Goal: Task Accomplishment & Management: Manage account settings

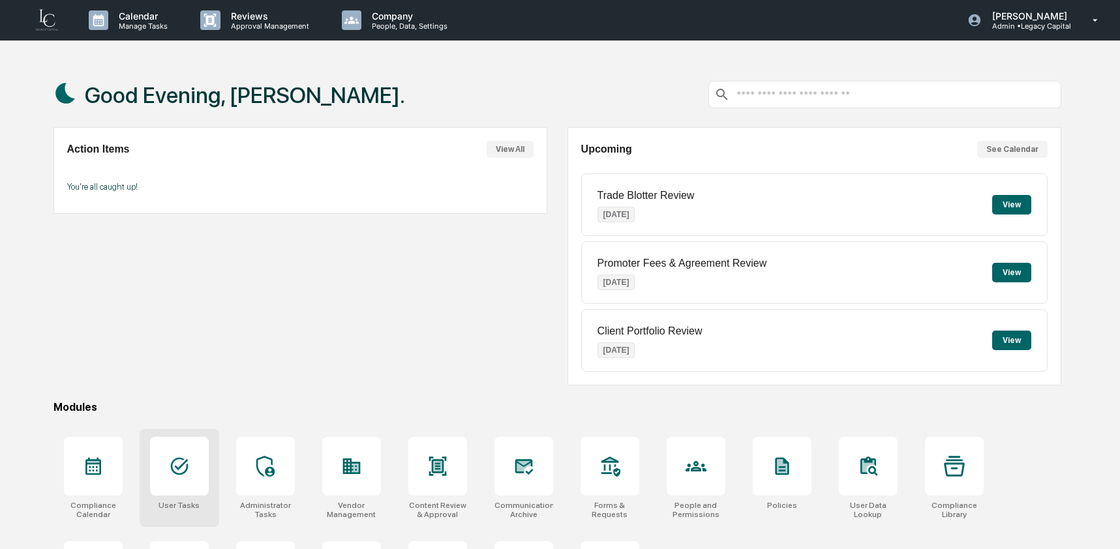
click at [179, 444] on div at bounding box center [179, 466] width 59 height 59
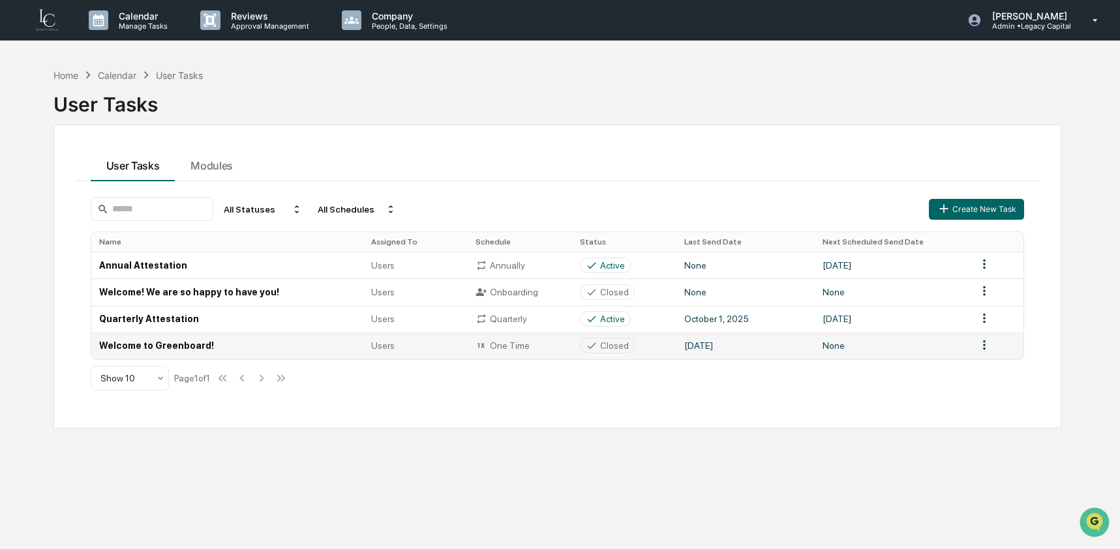
click at [171, 348] on td "Welcome to Greenboard!" at bounding box center [227, 346] width 273 height 27
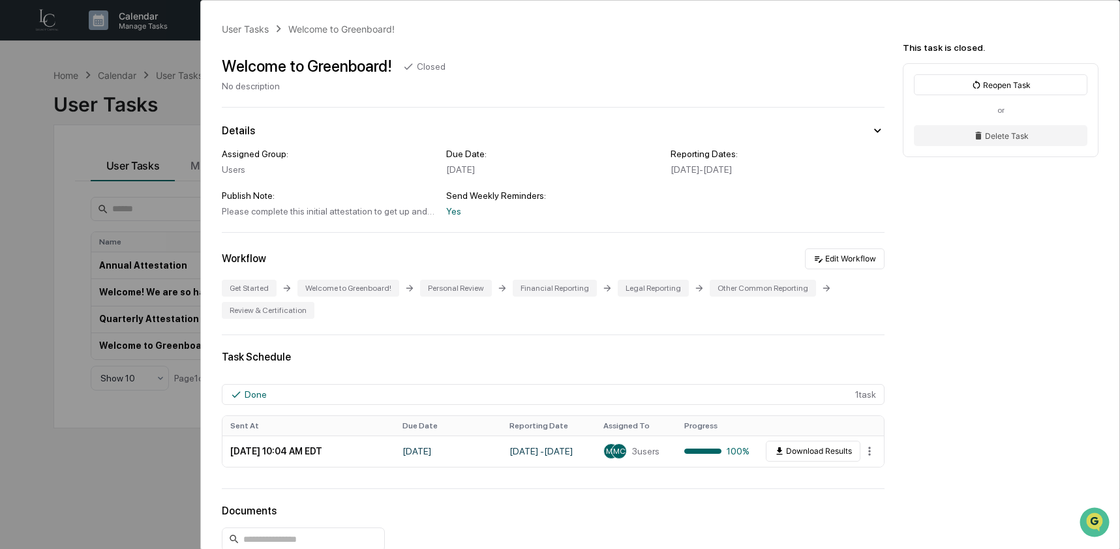
click at [95, 457] on div "User Tasks Welcome to Greenboard! Welcome to Greenboard! Closed No description …" at bounding box center [560, 274] width 1120 height 549
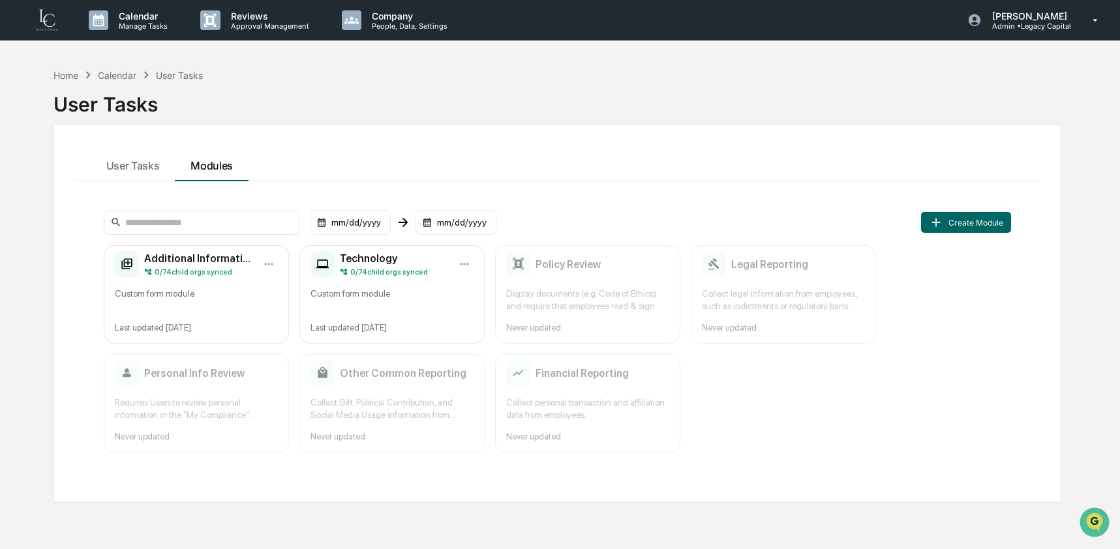
click at [200, 170] on button "Modules" at bounding box center [212, 163] width 74 height 35
click at [207, 301] on div "Custom form module" at bounding box center [196, 300] width 163 height 25
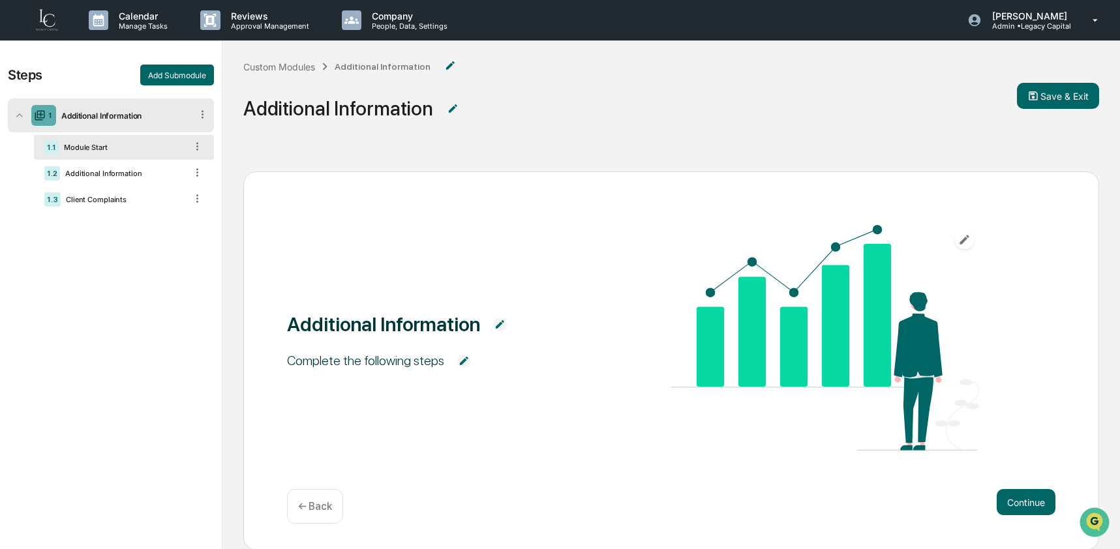
click at [132, 159] on div "1.1 Module Start" at bounding box center [124, 147] width 180 height 25
click at [130, 176] on div "Additional Information" at bounding box center [123, 173] width 126 height 9
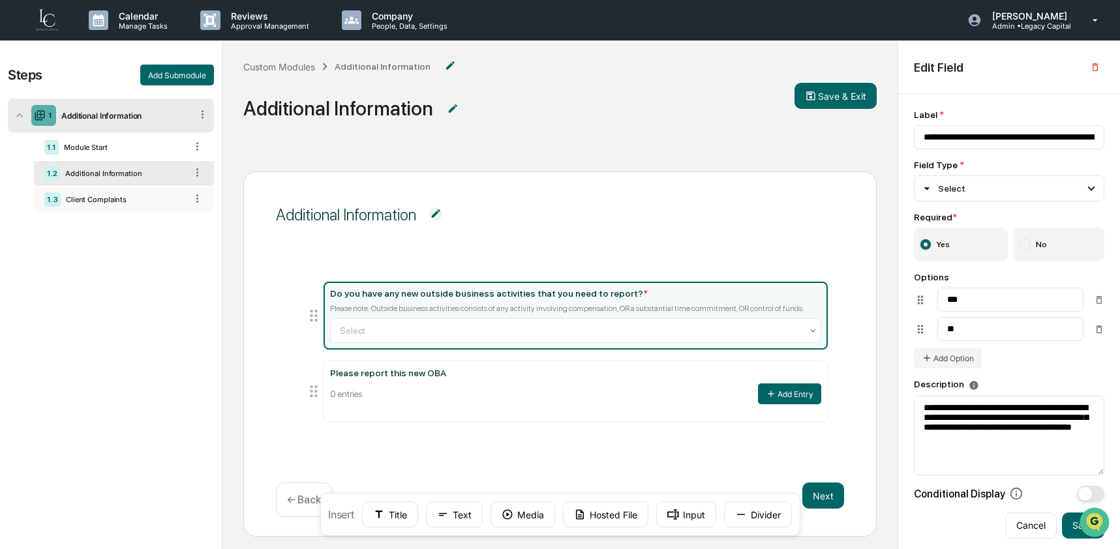
click at [82, 199] on div "Client Complaints" at bounding box center [123, 199] width 125 height 9
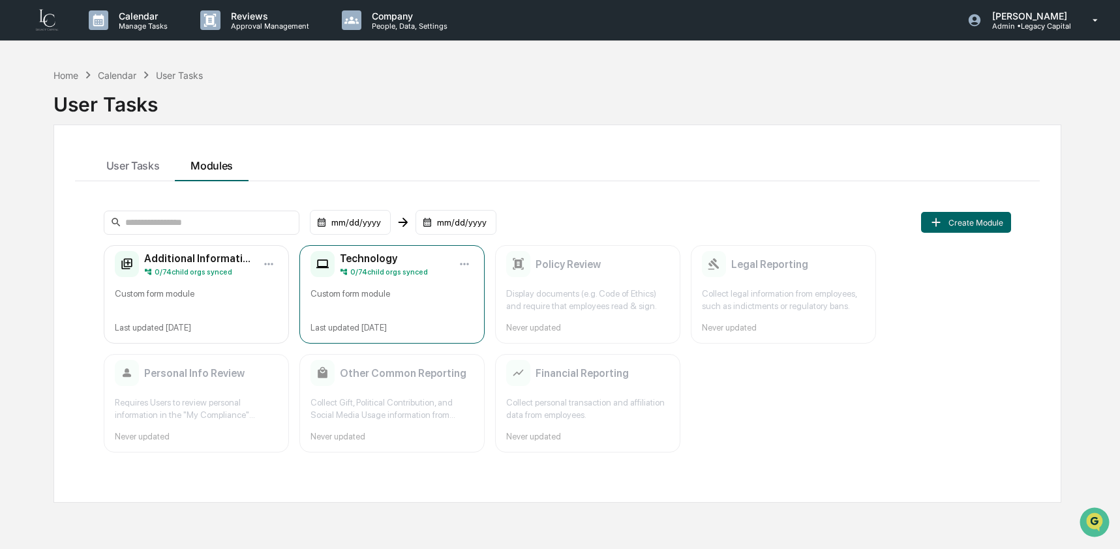
click at [353, 297] on div "Custom form module" at bounding box center [392, 300] width 163 height 25
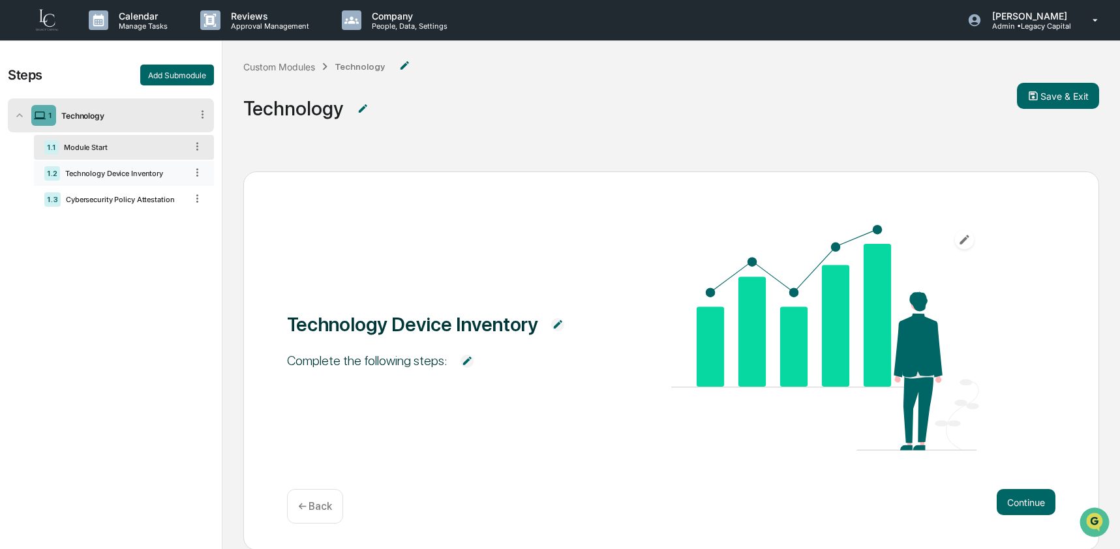
click at [137, 170] on div "Technology Device Inventory" at bounding box center [123, 173] width 126 height 9
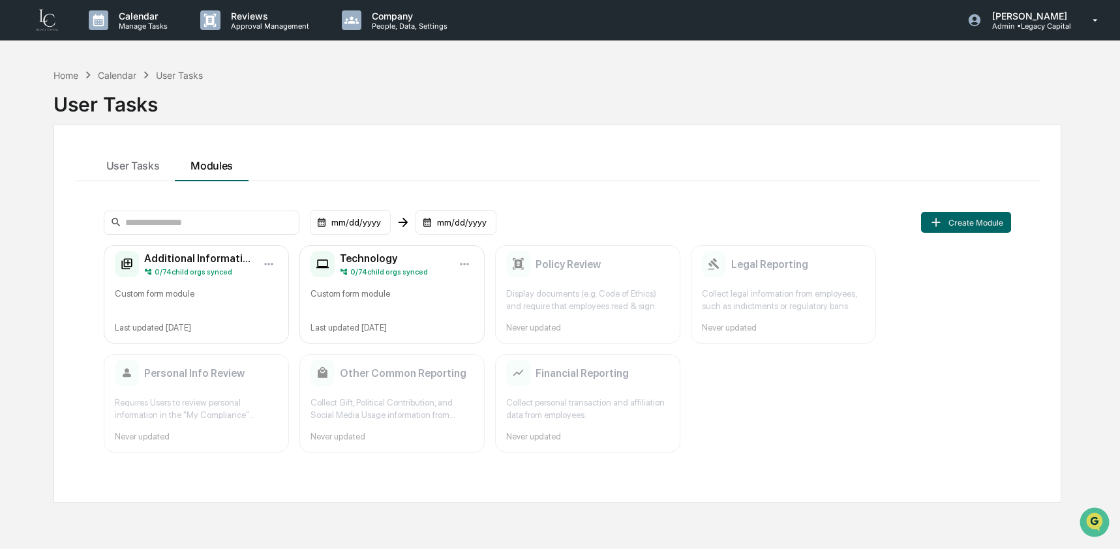
click at [131, 138] on div "User Tasks Modules mm/dd/yyyy mm/dd/yyyy Create Module Additional Information 0…" at bounding box center [557, 314] width 1008 height 378
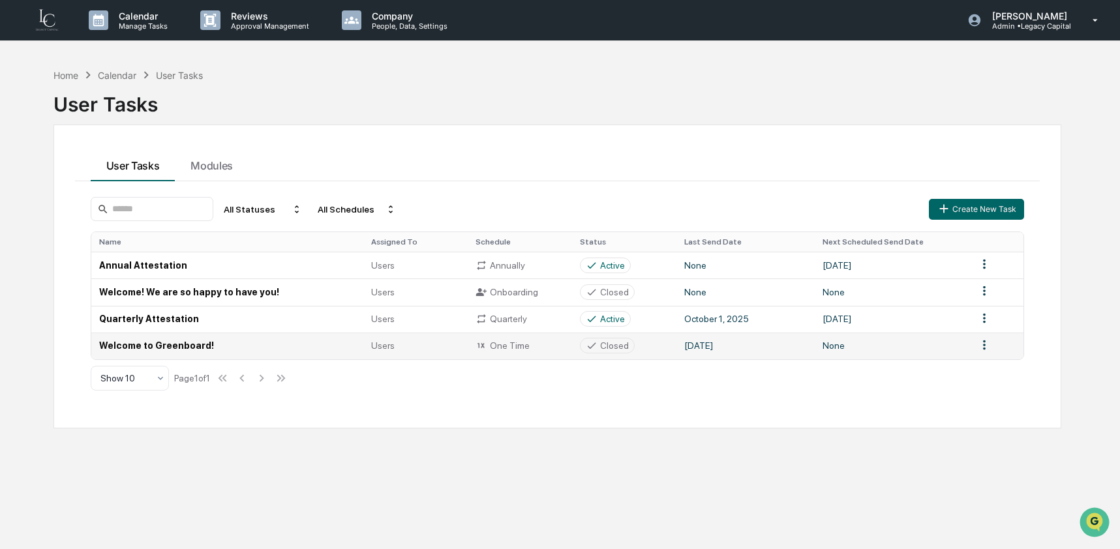
click at [146, 356] on td "Welcome to Greenboard!" at bounding box center [227, 346] width 273 height 27
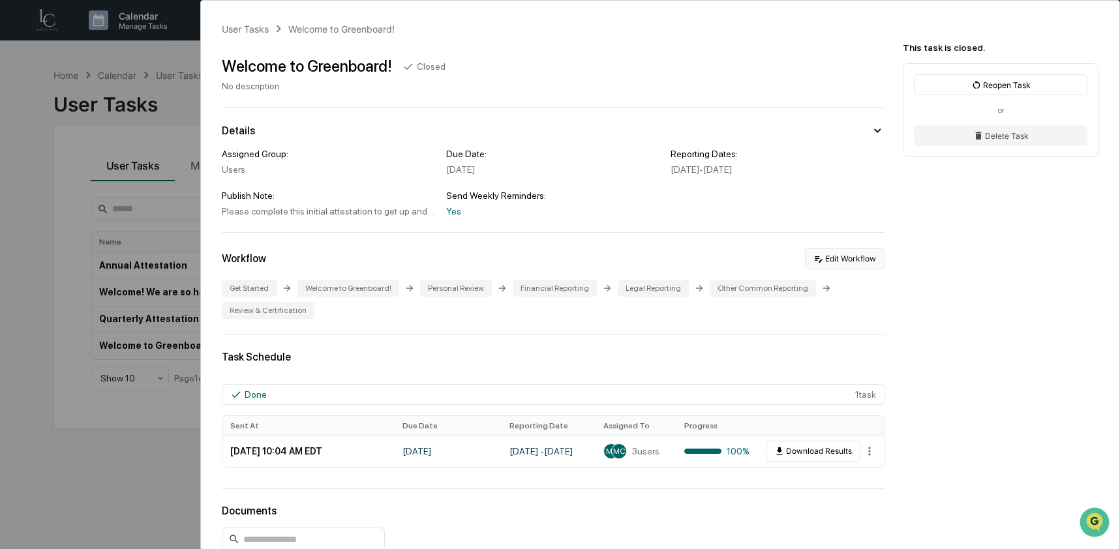
click at [870, 267] on button "Edit Workflow" at bounding box center [845, 259] width 80 height 21
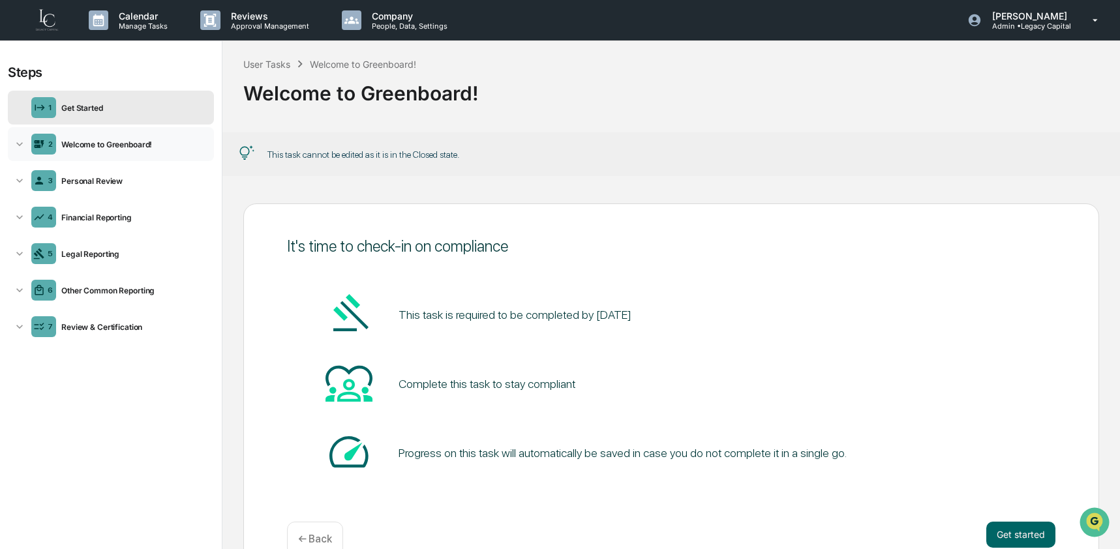
click at [115, 146] on div "Welcome to Greenboard!" at bounding box center [132, 145] width 153 height 10
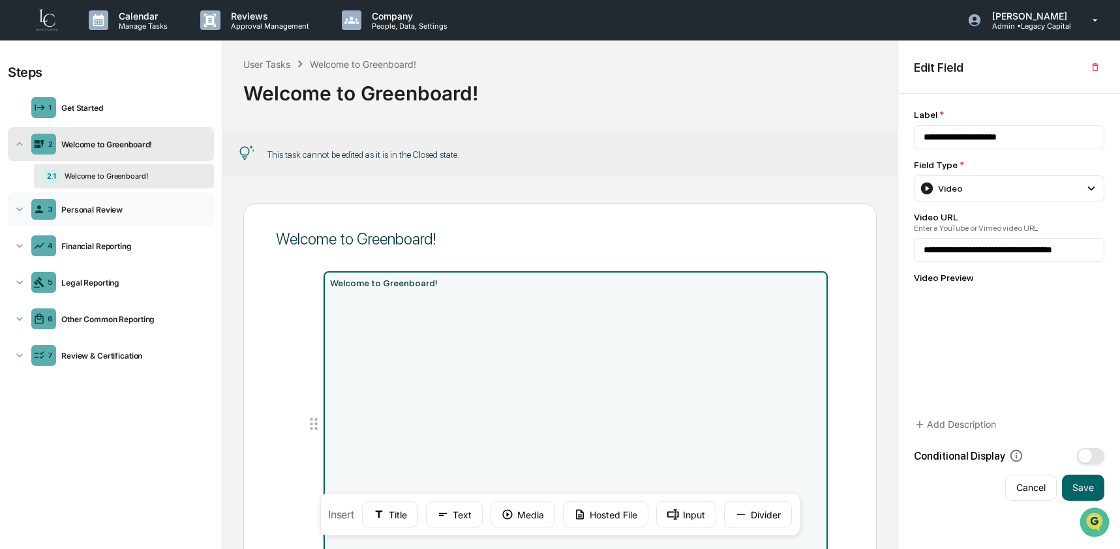
click at [115, 219] on div "3 Personal Review" at bounding box center [111, 209] width 206 height 34
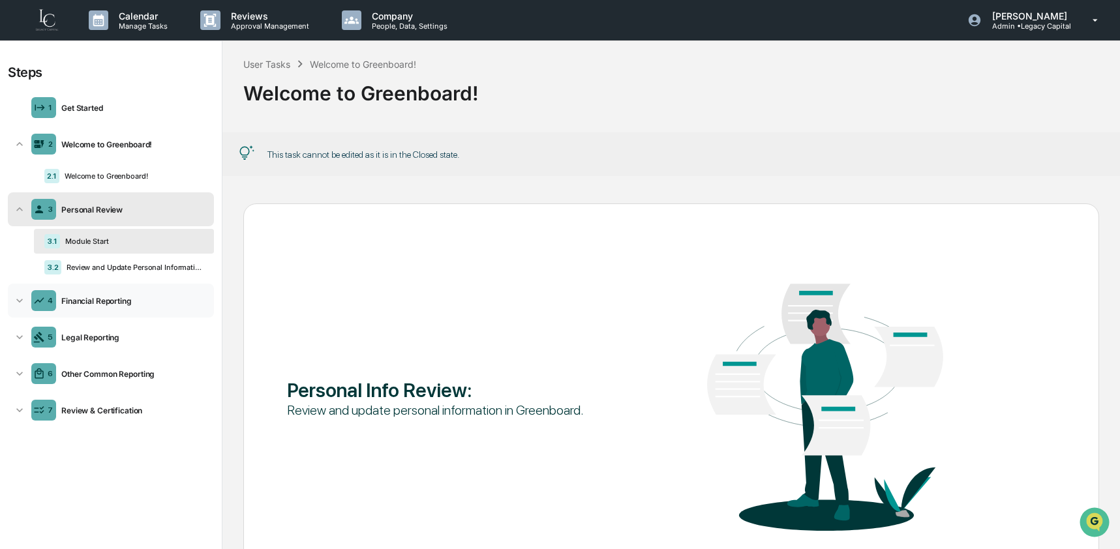
click at [115, 297] on div "Financial Reporting" at bounding box center [132, 301] width 153 height 10
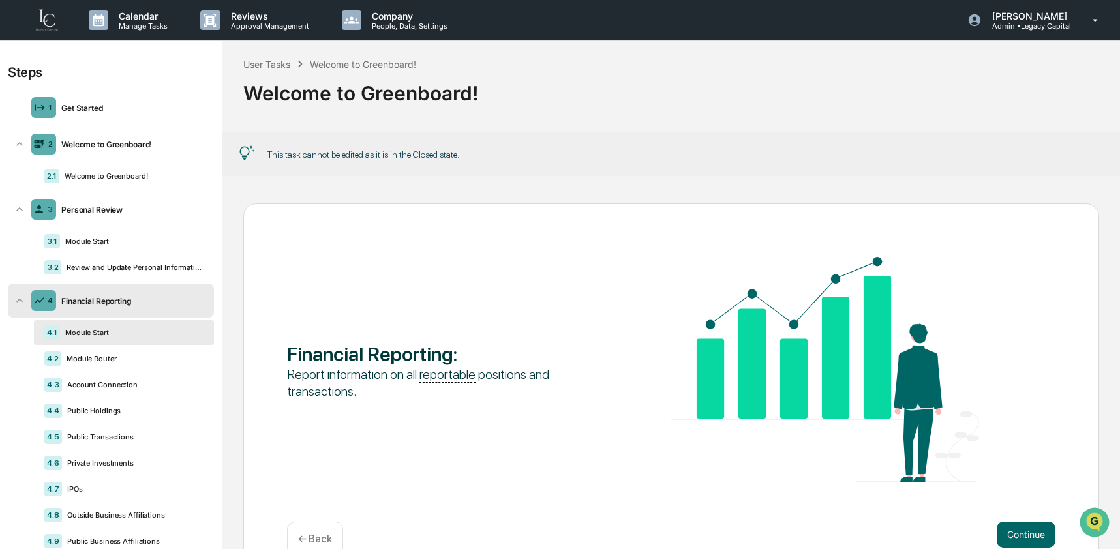
click at [19, 297] on icon at bounding box center [19, 300] width 13 height 13
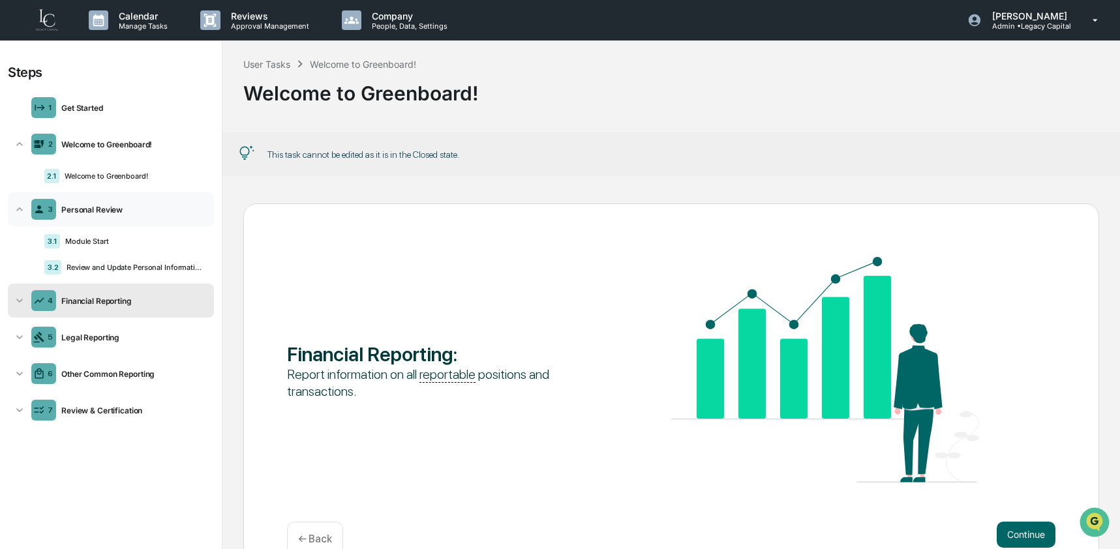
click at [13, 205] on icon at bounding box center [19, 209] width 13 height 13
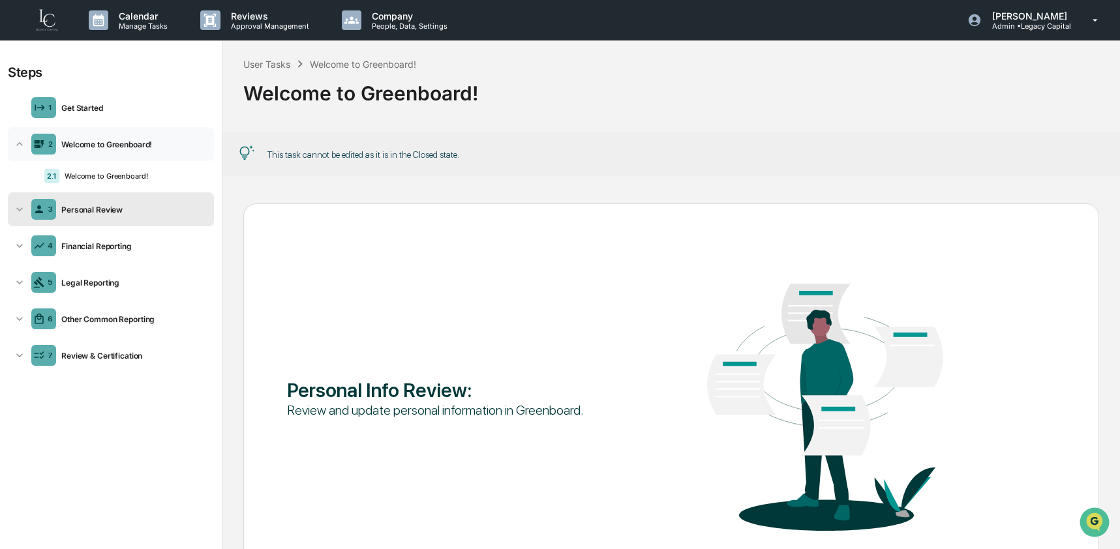
click at [23, 144] on icon at bounding box center [19, 144] width 13 height 13
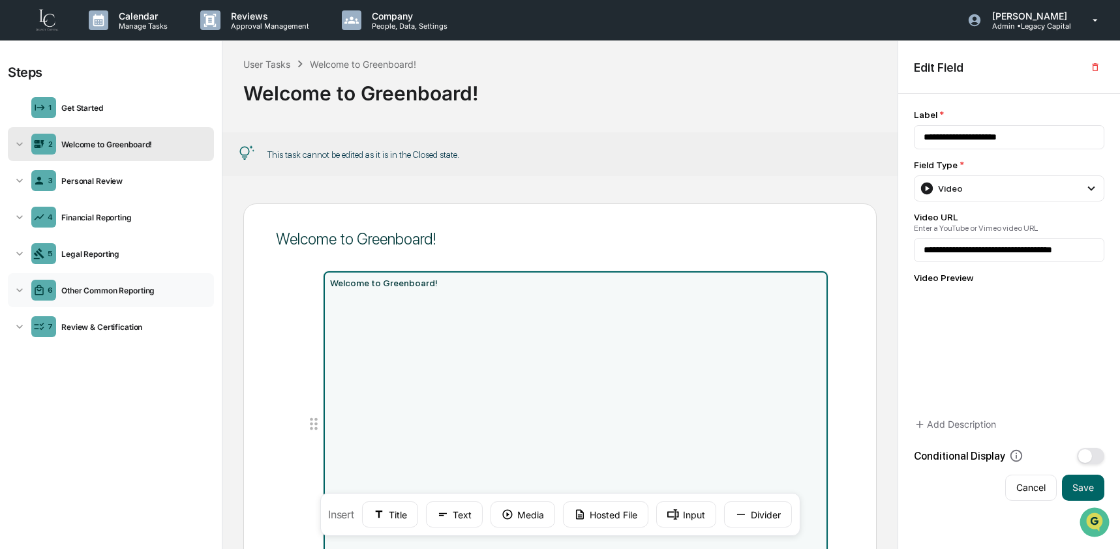
click at [112, 290] on div "Other Common Reporting" at bounding box center [132, 291] width 153 height 10
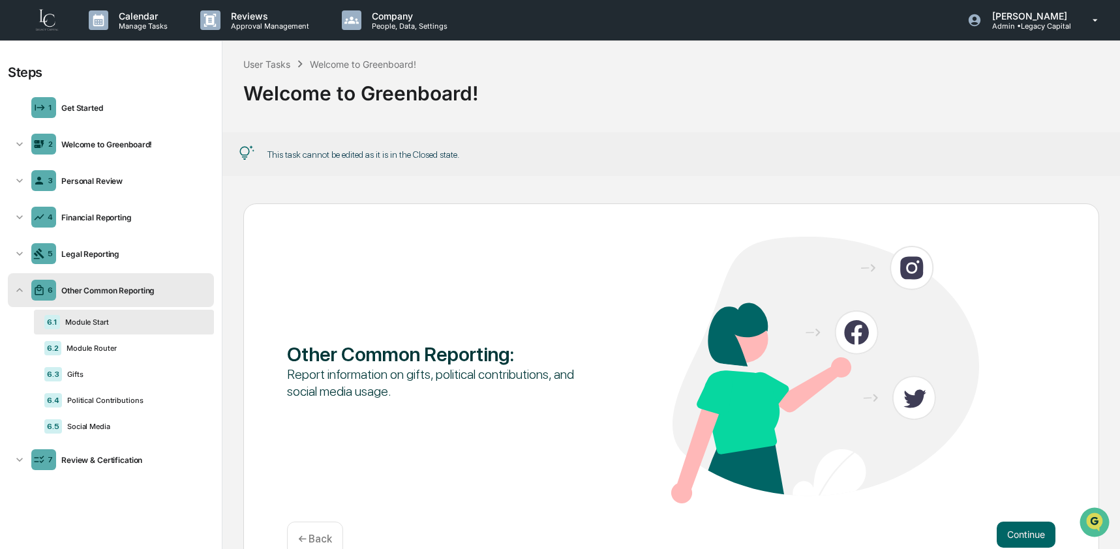
click at [20, 288] on icon at bounding box center [19, 290] width 13 height 13
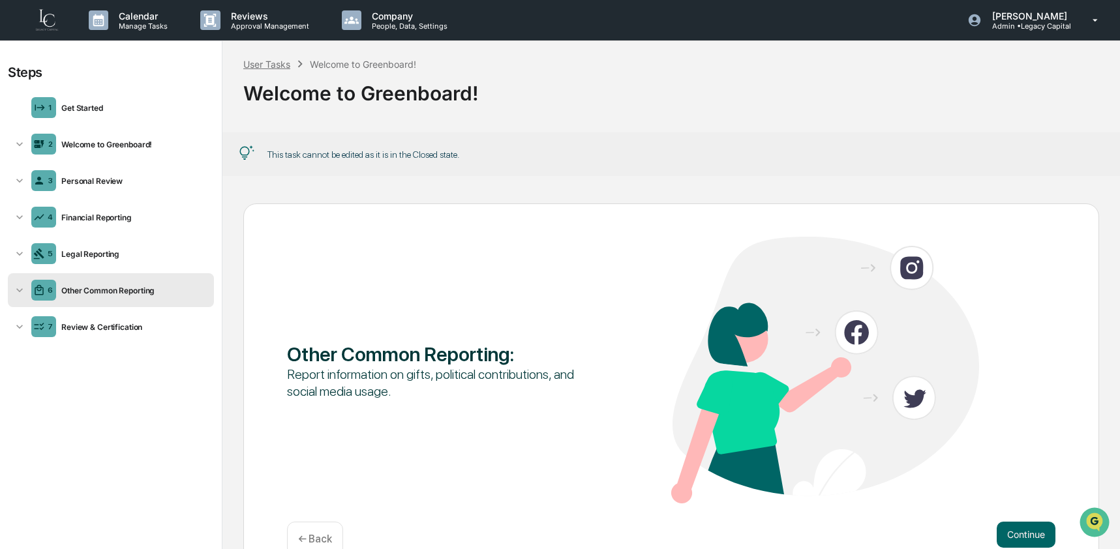
click at [264, 67] on div "User Tasks" at bounding box center [266, 64] width 47 height 11
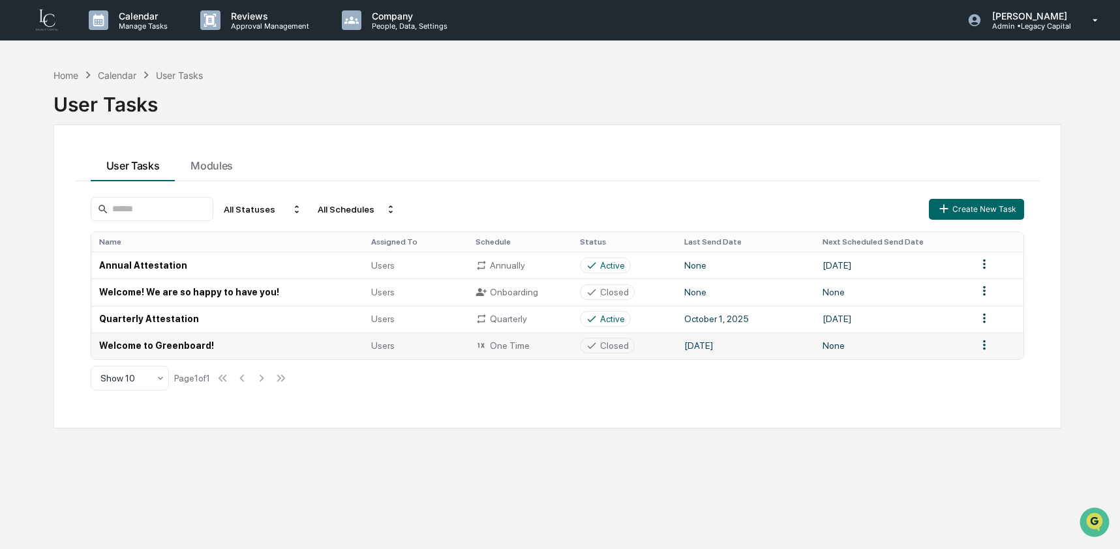
click at [166, 348] on td "Welcome to Greenboard!" at bounding box center [227, 346] width 273 height 27
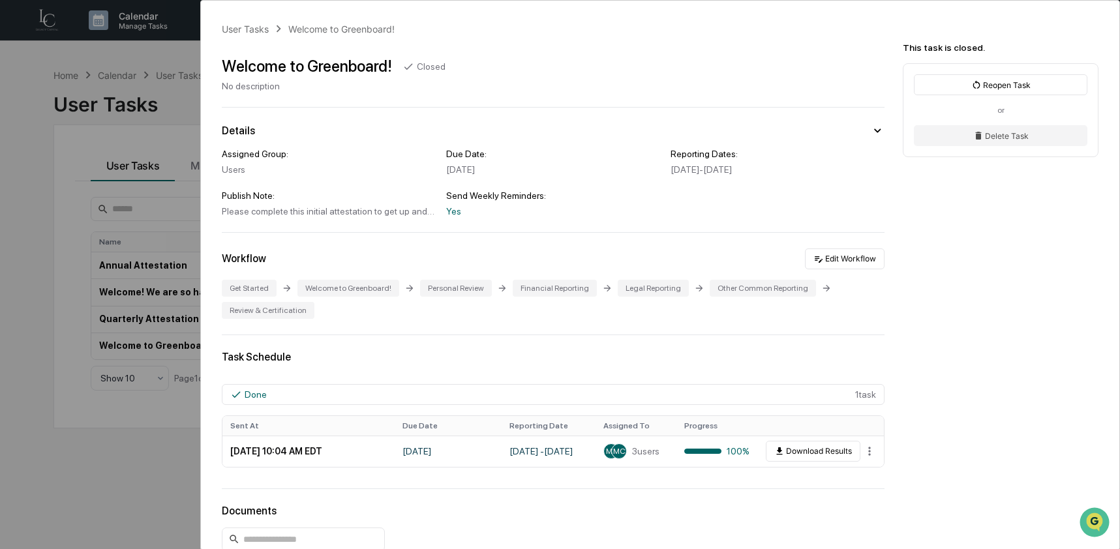
click at [425, 217] on div "Please complete this initial attestation to get up and running on Greenboard." at bounding box center [329, 211] width 214 height 10
click at [820, 204] on div "Assigned Group: Users Due Date: September 19, 2025 Reporting Dates: August 11, …" at bounding box center [553, 183] width 663 height 68
click at [271, 216] on div "Please complete this initial attestation to get up and running on Greenboard." at bounding box center [329, 211] width 214 height 10
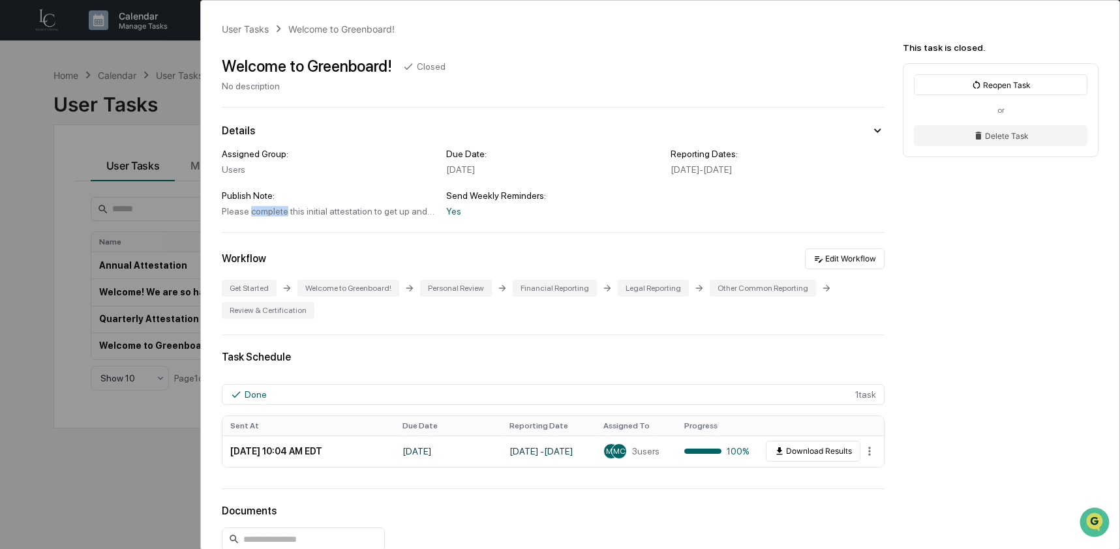
click at [271, 216] on div "Please complete this initial attestation to get up and running on Greenboard." at bounding box center [329, 211] width 214 height 10
click at [428, 216] on div "Please complete this initial attestation to get up and running on Greenboard." at bounding box center [329, 211] width 214 height 10
click at [449, 213] on div "Yes" at bounding box center [553, 211] width 214 height 10
click at [447, 215] on div "Yes" at bounding box center [553, 211] width 214 height 10
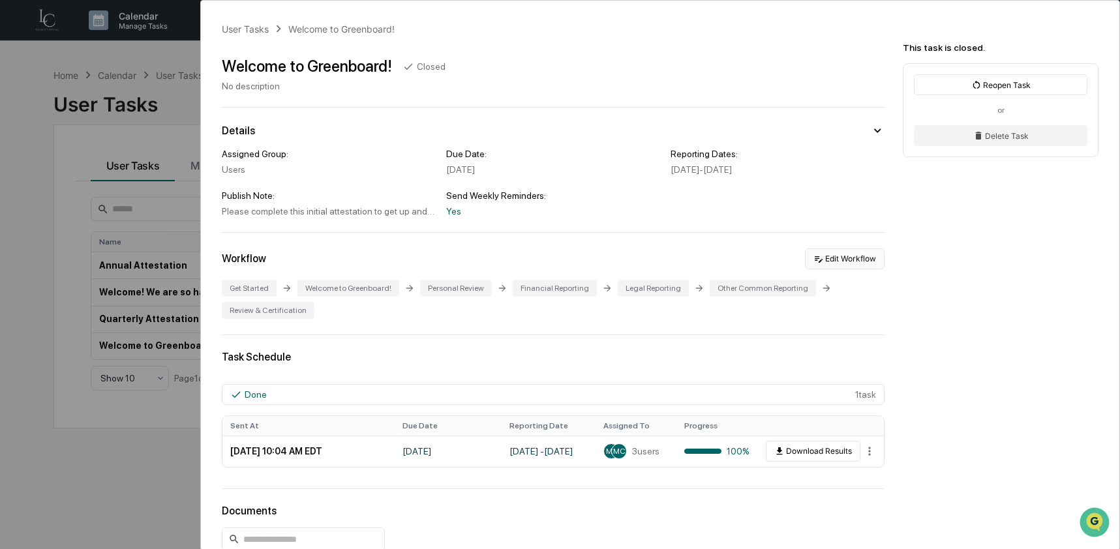
click at [819, 260] on button "Edit Workflow" at bounding box center [845, 259] width 80 height 21
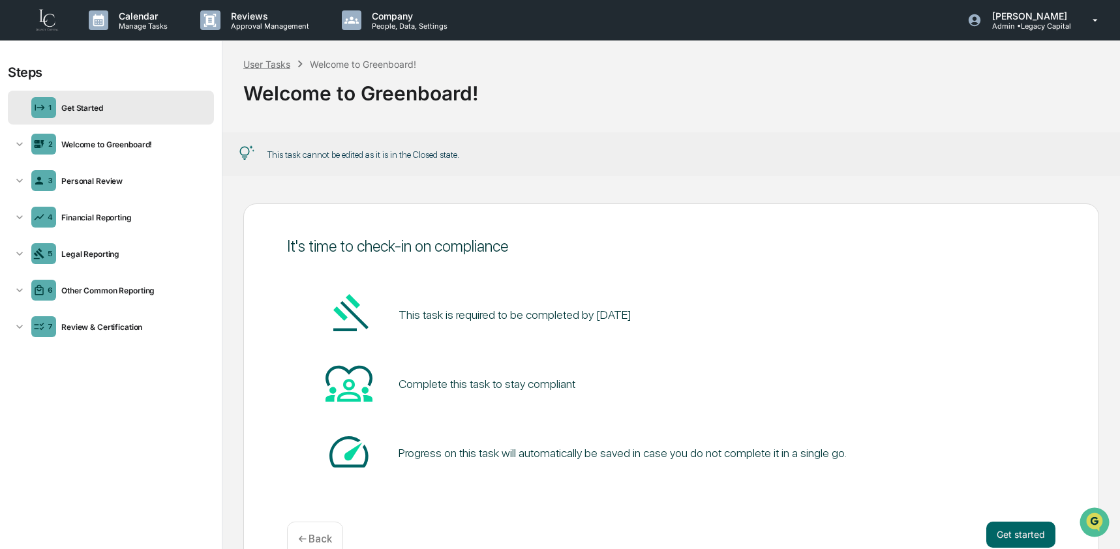
click at [273, 66] on div "User Tasks" at bounding box center [266, 64] width 47 height 11
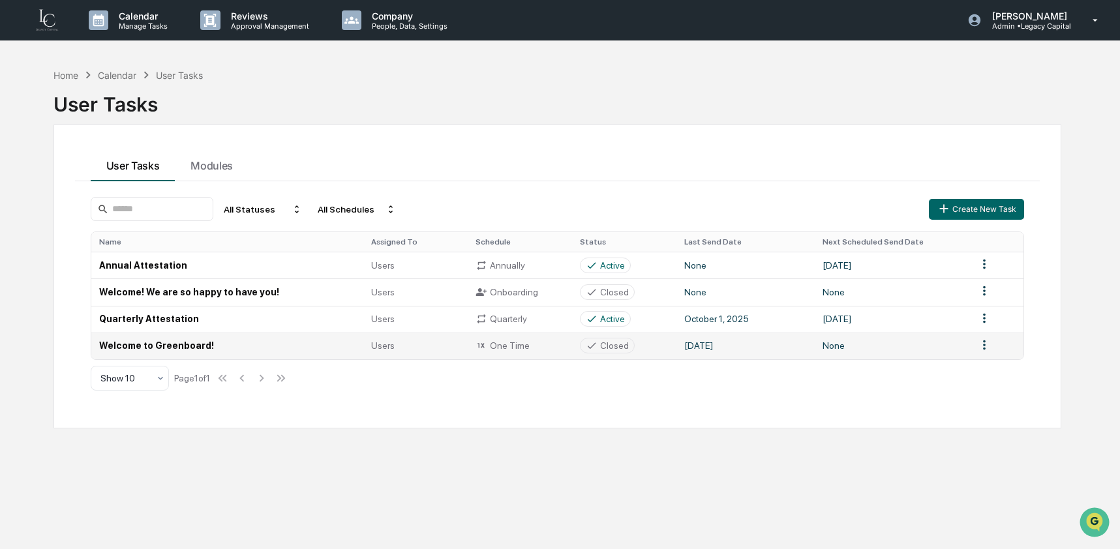
click at [210, 348] on td "Welcome to Greenboard!" at bounding box center [227, 346] width 273 height 27
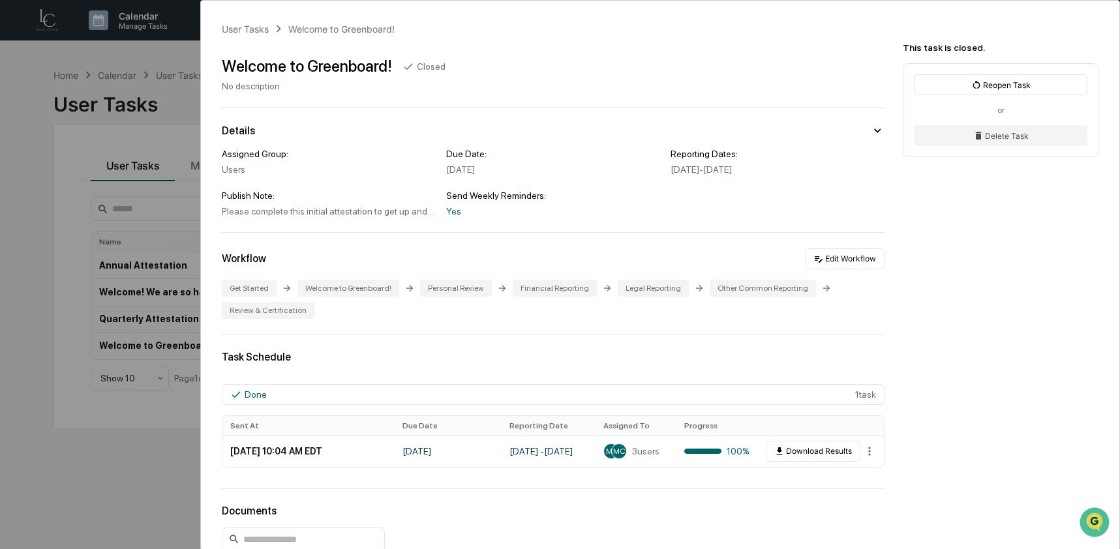
click at [280, 212] on div "Please complete this initial attestation to get up and running on Greenboard." at bounding box center [329, 211] width 214 height 10
click at [431, 215] on div "Please complete this initial attestation to get up and running on Greenboard." at bounding box center [329, 211] width 214 height 10
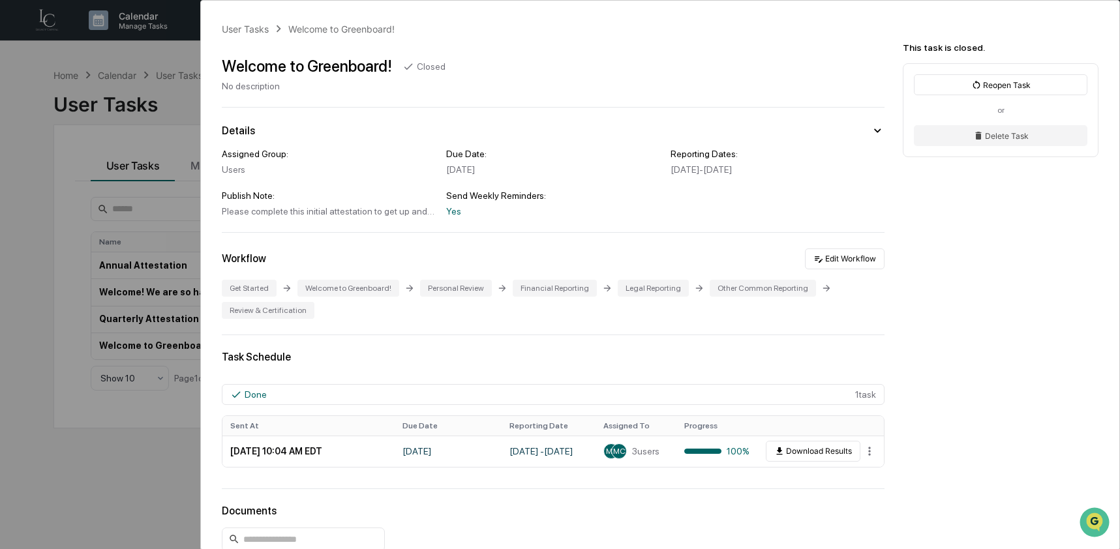
click at [451, 213] on div "Yes" at bounding box center [553, 211] width 214 height 10
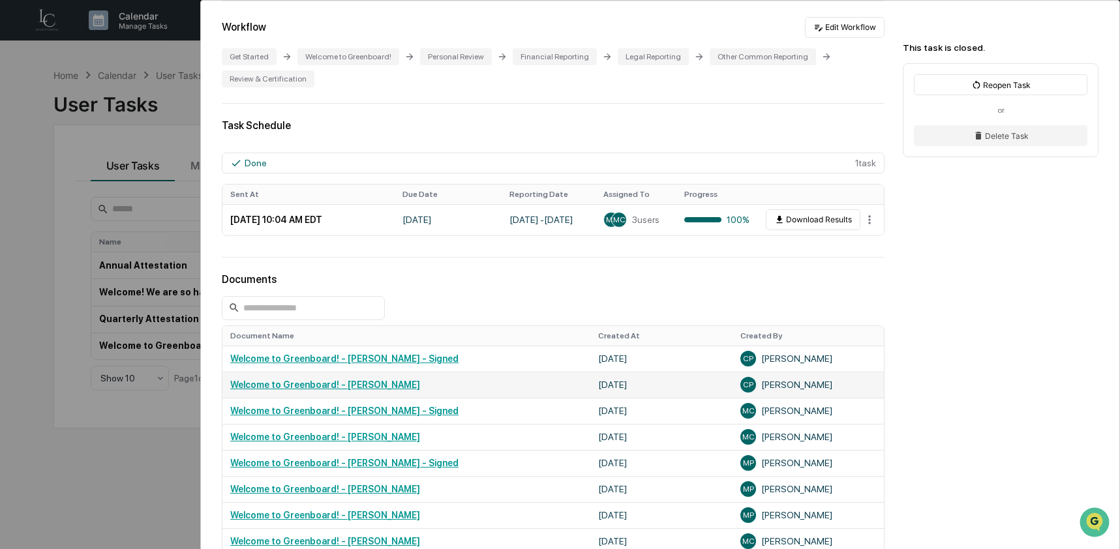
scroll to position [240, 0]
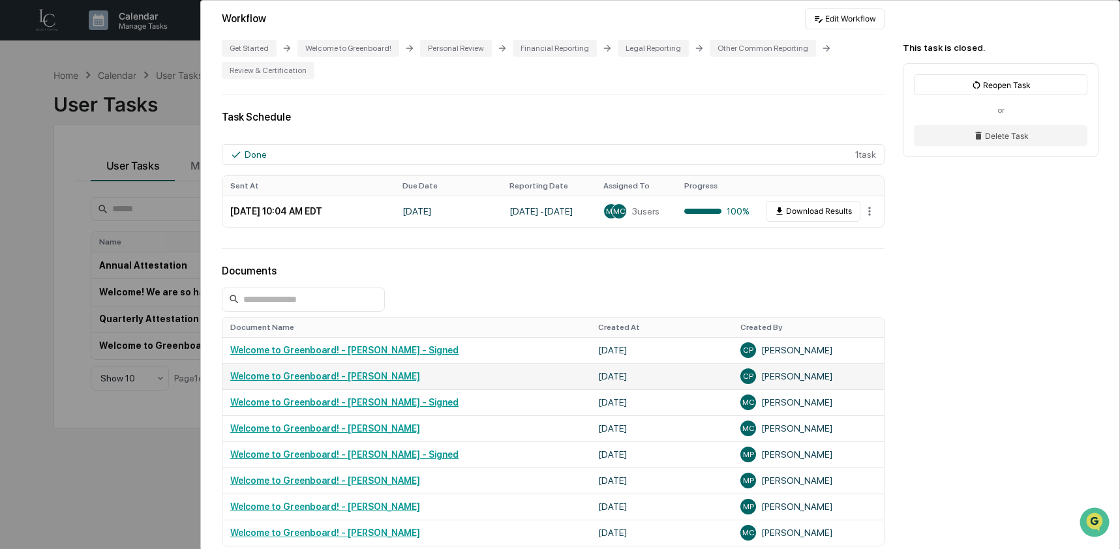
click at [369, 382] on link "Welcome to Greenboard! - Crystal Prachyl" at bounding box center [325, 376] width 190 height 10
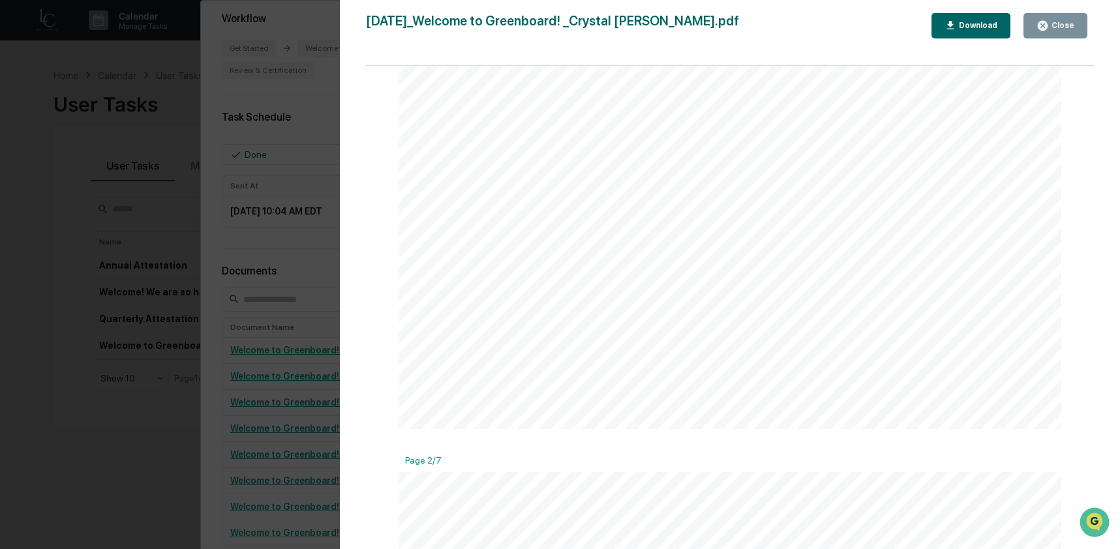
scroll to position [819, 0]
click at [312, 386] on div "Version History 10/13/2025, 07:25 PM Crystal Prachyl 2025-10-13_Welcome to Gree…" at bounding box center [560, 274] width 1120 height 549
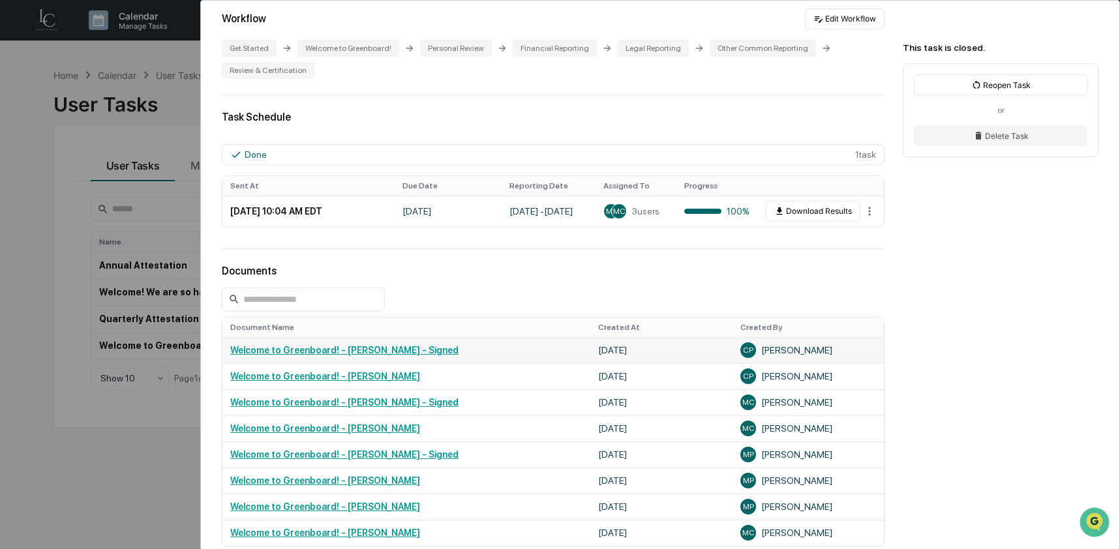
click at [303, 356] on link "Welcome to Greenboard! - Crystal Prachyl - Signed" at bounding box center [344, 350] width 228 height 10
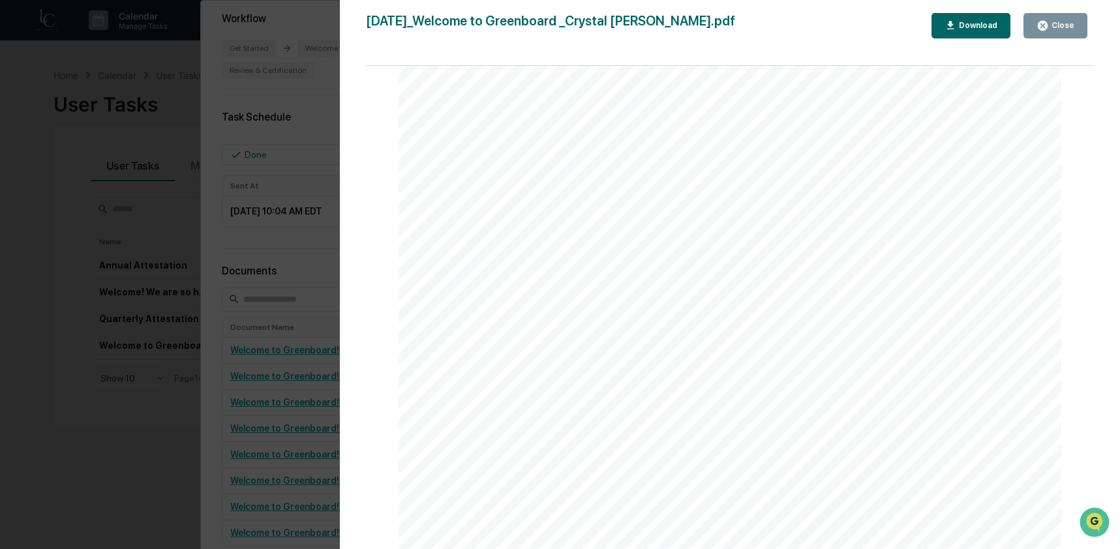
scroll to position [7267, 0]
click at [269, 333] on div "Version History 10/13/2025, 07:25 PM Crystal Prachyl 2025-10-13_Welcome to Gree…" at bounding box center [560, 274] width 1120 height 549
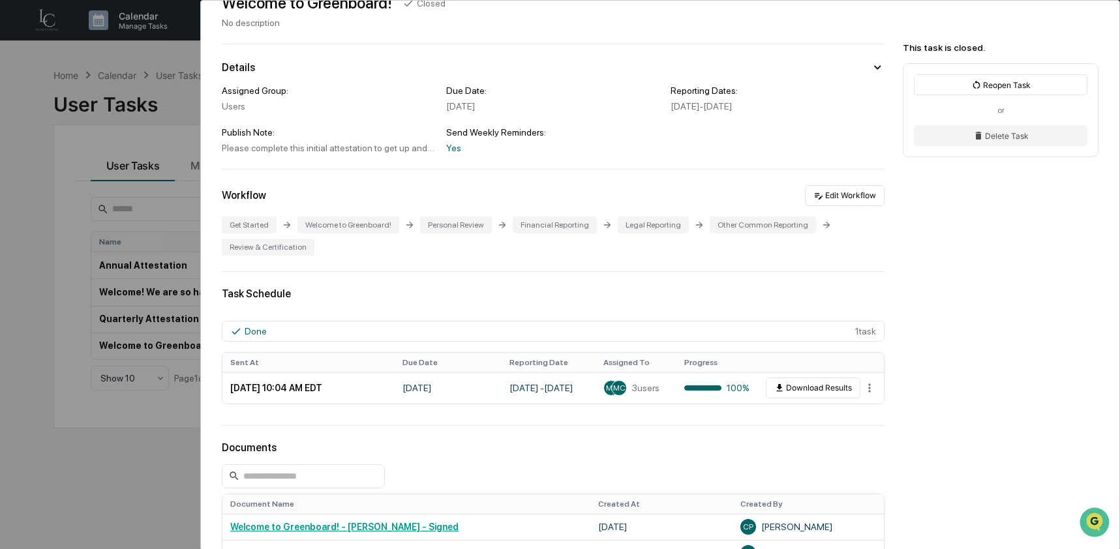
scroll to position [0, 0]
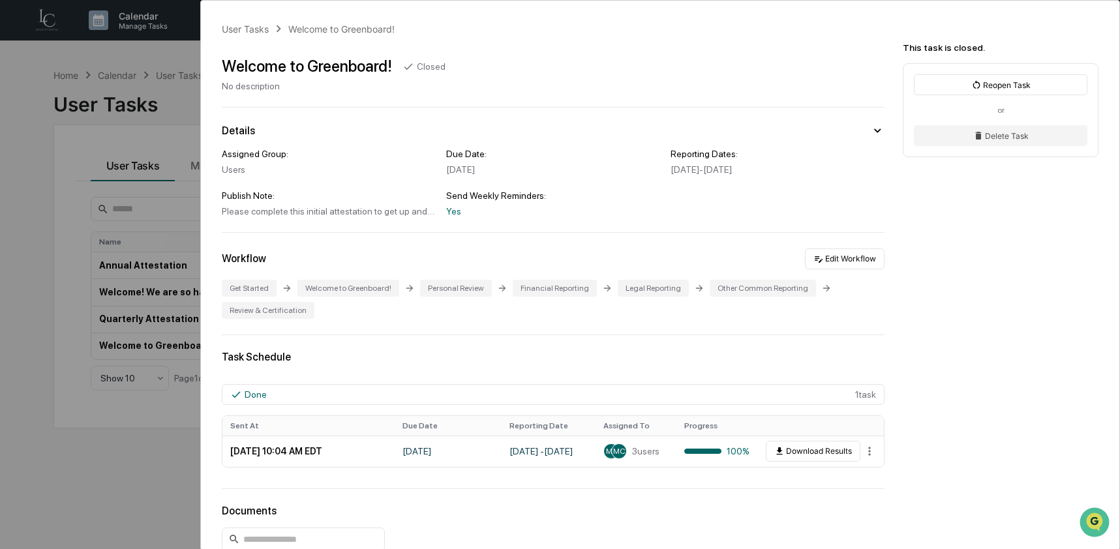
click at [298, 204] on div "Publish Note: Please complete this initial attestation to get up and running on…" at bounding box center [329, 203] width 214 height 26
click at [254, 286] on div "Get Started" at bounding box center [249, 288] width 55 height 17
click at [282, 217] on div "Please complete this initial attestation to get up and running on Greenboard." at bounding box center [329, 211] width 214 height 10
click at [261, 195] on div "Publish Note:" at bounding box center [329, 195] width 214 height 10
click at [924, 90] on button "Reopen Task" at bounding box center [1001, 84] width 174 height 21
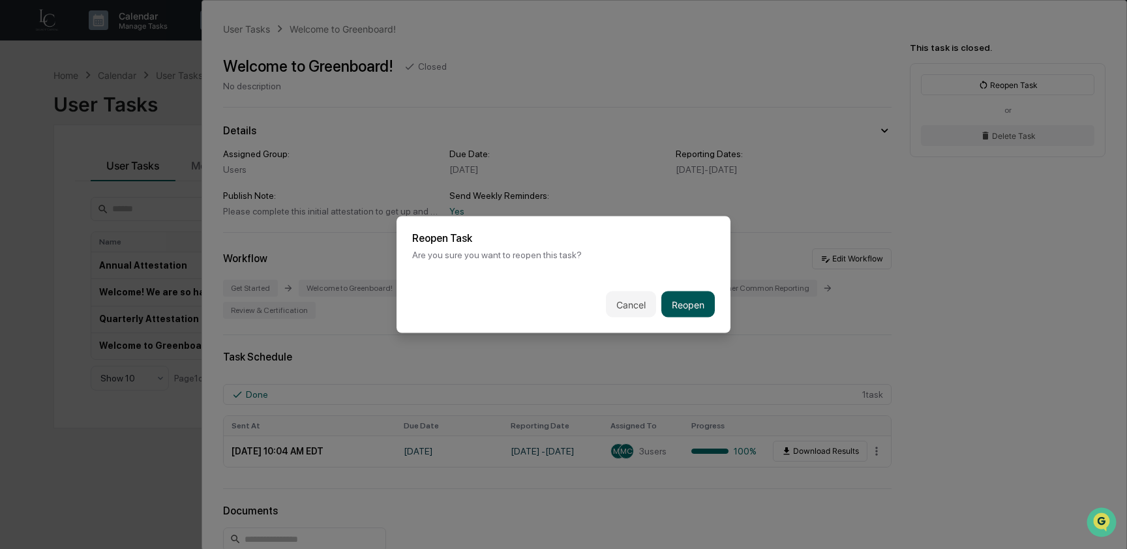
click at [678, 301] on button "Reopen" at bounding box center [687, 305] width 53 height 26
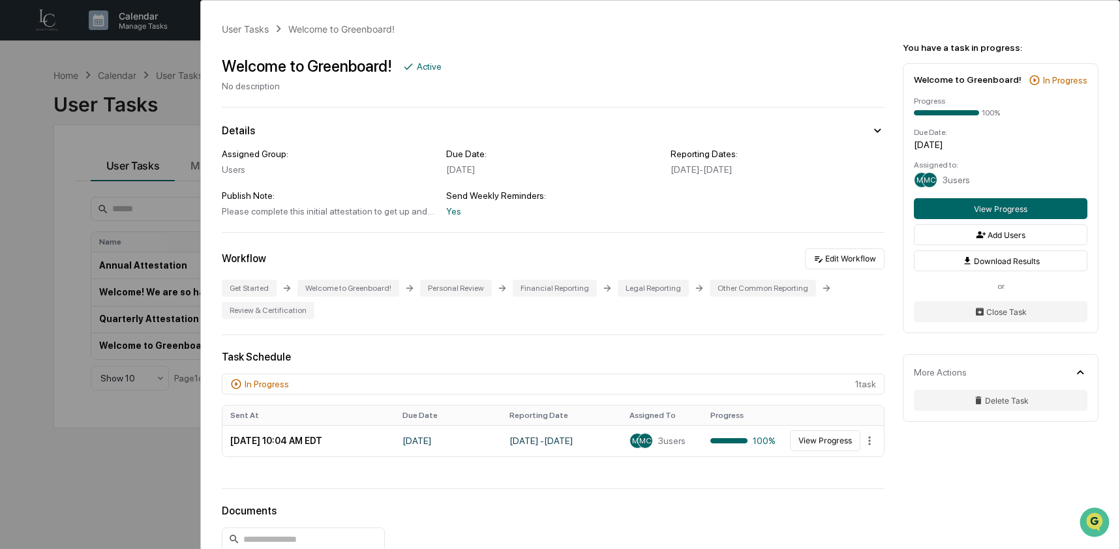
click at [726, 183] on div "Assigned Group: Users Due Date: September 19, 2025 Reporting Dates: August 11, …" at bounding box center [553, 183] width 663 height 68
click at [796, 149] on div "Reporting Dates:" at bounding box center [778, 154] width 214 height 10
click at [345, 227] on div "User Tasks Welcome to Greenboard! Welcome to Greenboard! Active No description …" at bounding box center [660, 475] width 918 height 948
click at [320, 205] on div "Publish Note: Please complete this initial attestation to get up and running on…" at bounding box center [329, 203] width 214 height 26
click at [298, 215] on div "Please complete this initial attestation to get up and running on Greenboard." at bounding box center [329, 211] width 214 height 10
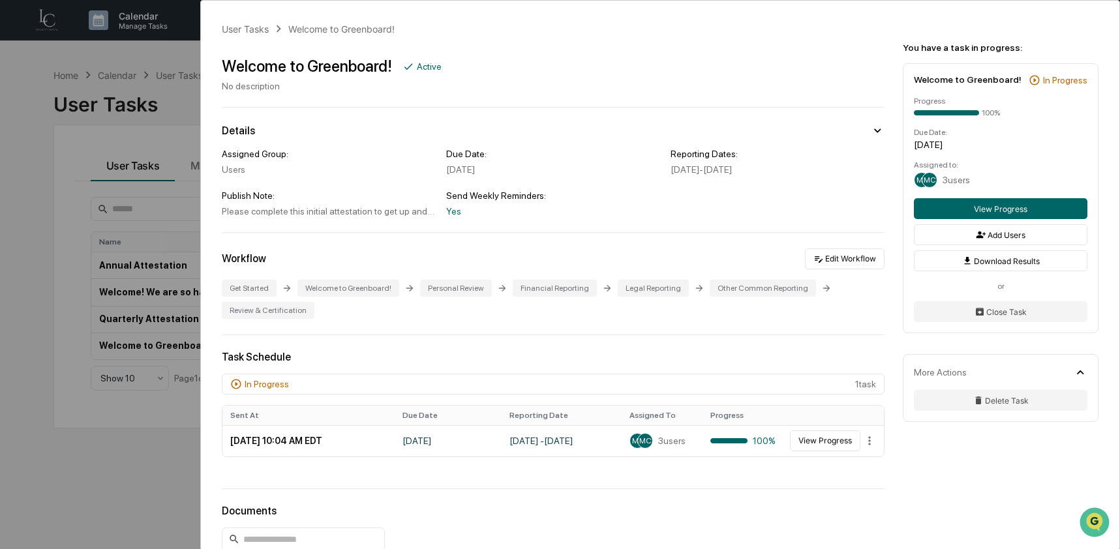
click at [453, 213] on div "Yes" at bounding box center [553, 211] width 214 height 10
click at [987, 218] on button "View Progress" at bounding box center [1001, 208] width 174 height 21
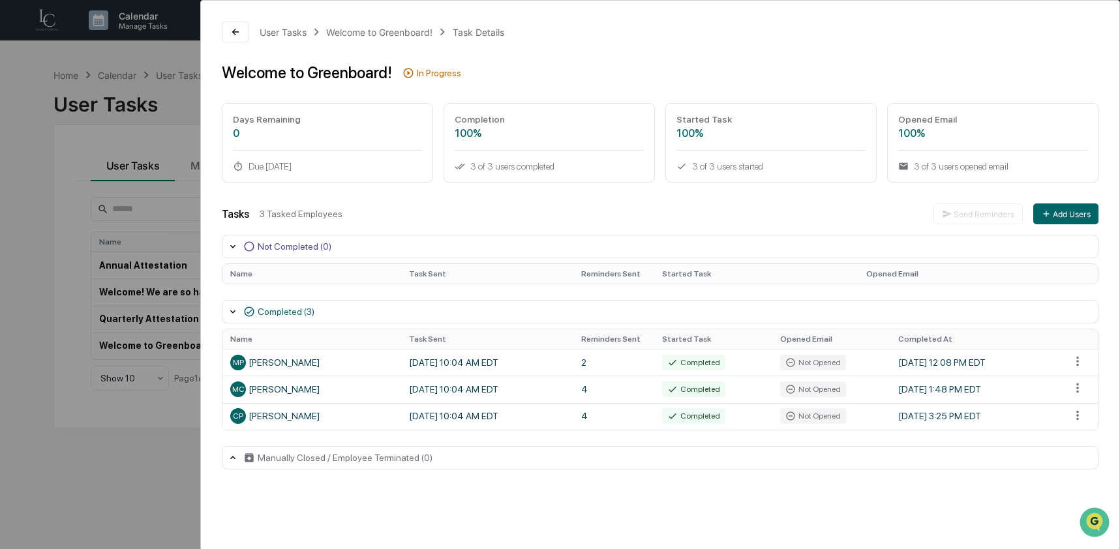
click at [173, 269] on div "User Tasks Welcome to Greenboard! Task Details Welcome to Greenboard! In Progre…" at bounding box center [560, 274] width 1120 height 549
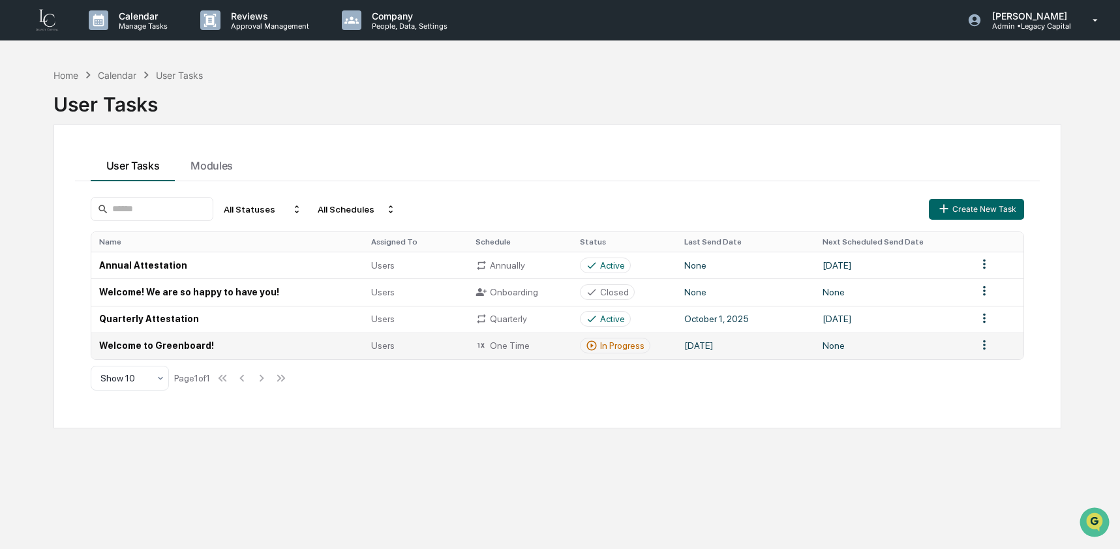
click at [143, 348] on td "Welcome to Greenboard!" at bounding box center [227, 346] width 273 height 27
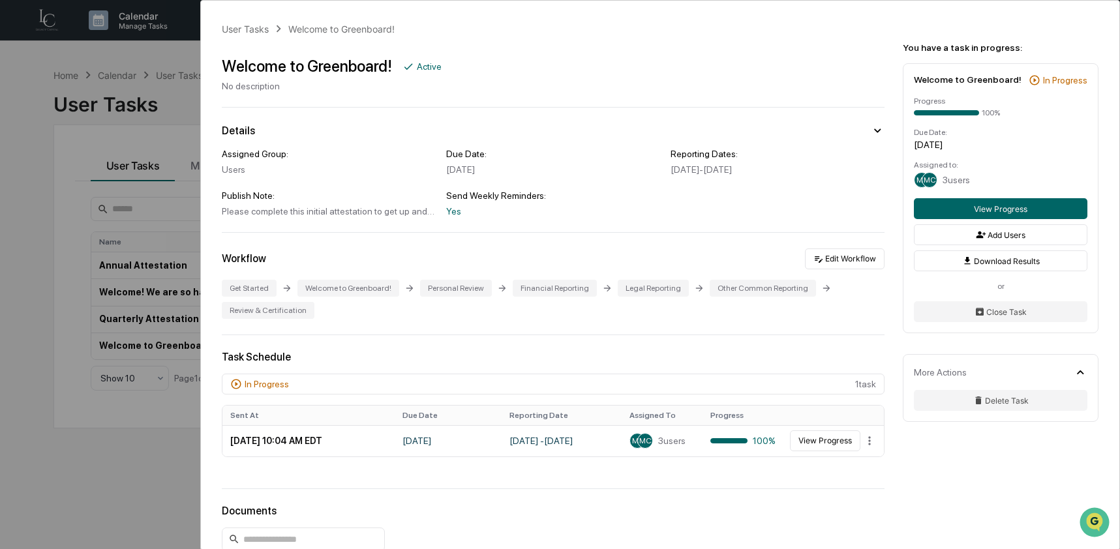
click at [297, 217] on div "Please complete this initial attestation to get up and running on Greenboard." at bounding box center [329, 211] width 214 height 10
click at [441, 215] on div "Assigned Group: Users Due Date: September 19, 2025 Reporting Dates: August 11, …" at bounding box center [553, 183] width 663 height 68
click at [448, 213] on div "Yes" at bounding box center [553, 211] width 214 height 10
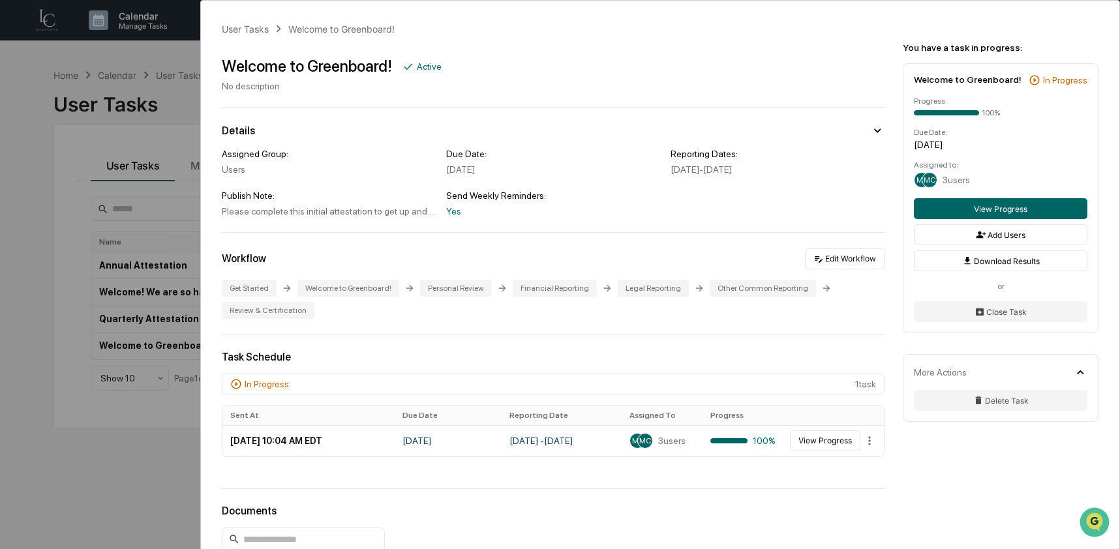
click at [419, 71] on div "Active" at bounding box center [429, 66] width 25 height 10
click at [994, 322] on button "Close Task" at bounding box center [1001, 311] width 174 height 21
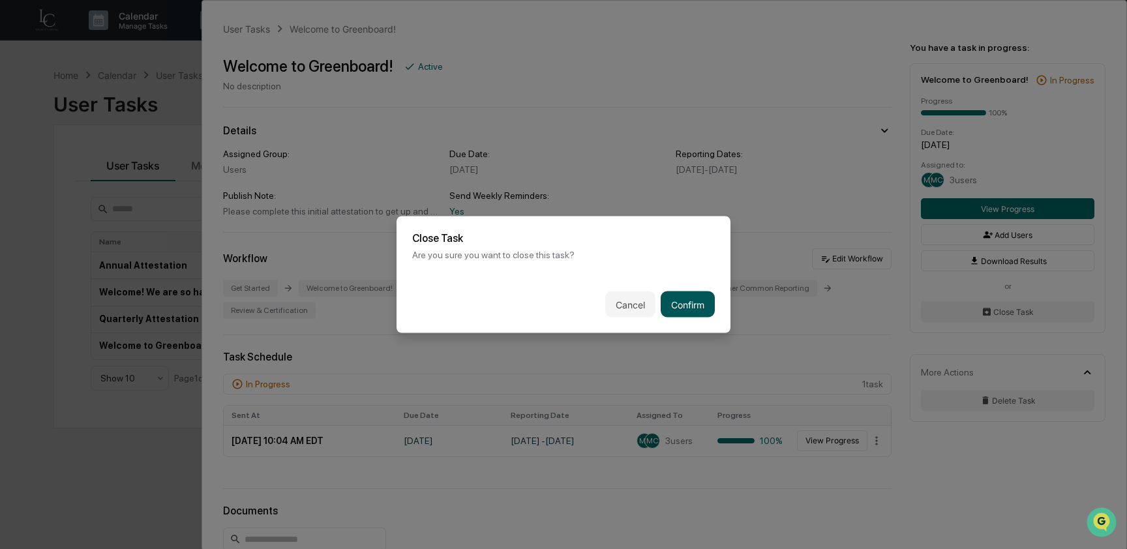
click at [667, 300] on button "Confirm" at bounding box center [688, 305] width 54 height 26
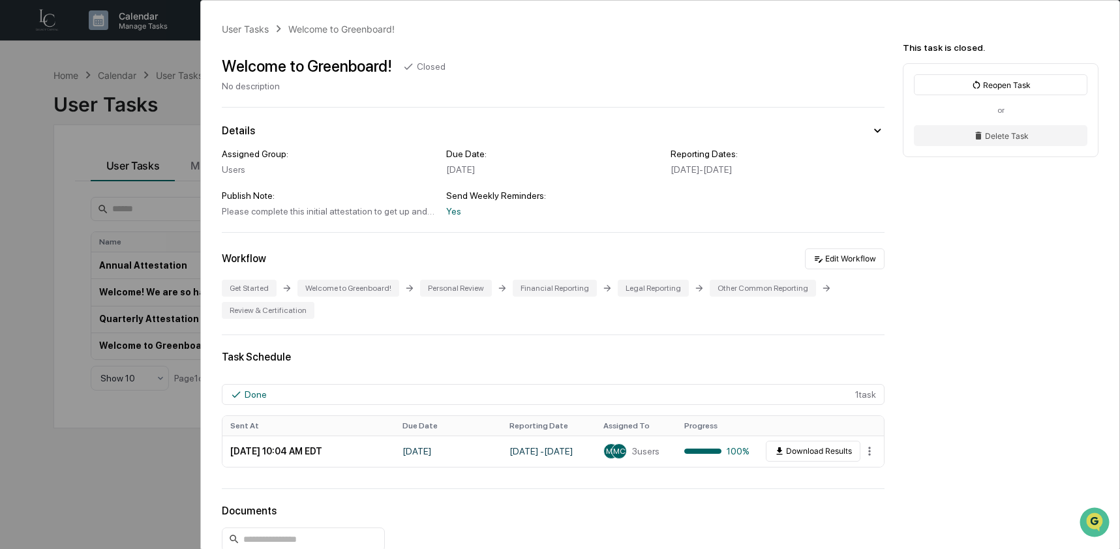
click at [402, 213] on div "Please complete this initial attestation to get up and running on Greenboard." at bounding box center [329, 211] width 214 height 10
copy div "Please complete this initial attestation to get up and running on Greenboard."
click at [145, 431] on div "User Tasks Welcome to Greenboard! Welcome to Greenboard! Closed No description …" at bounding box center [560, 274] width 1120 height 549
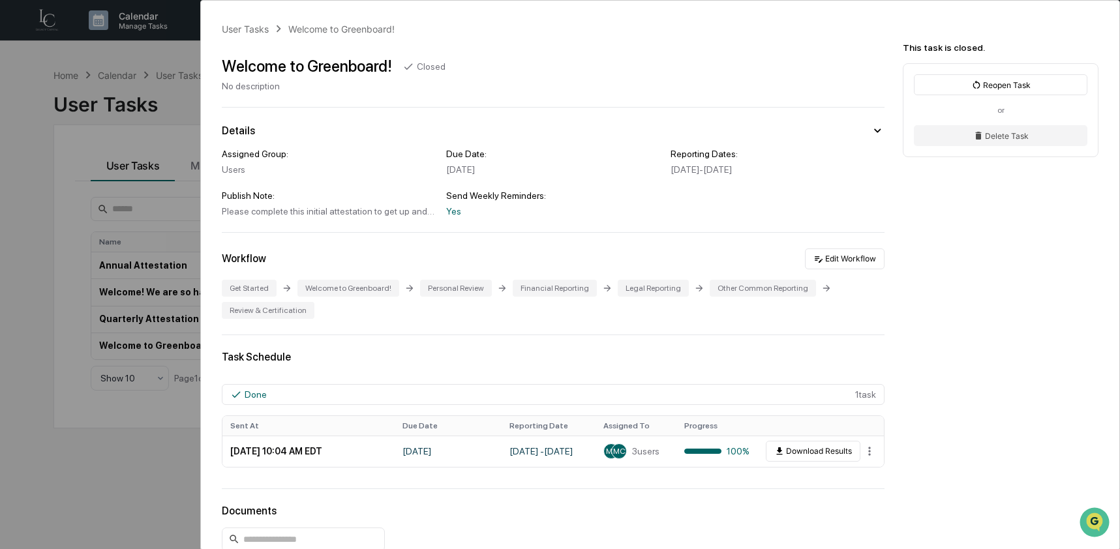
click at [145, 431] on div "User Tasks Welcome to Greenboard! Welcome to Greenboard! Closed No description …" at bounding box center [560, 274] width 1120 height 549
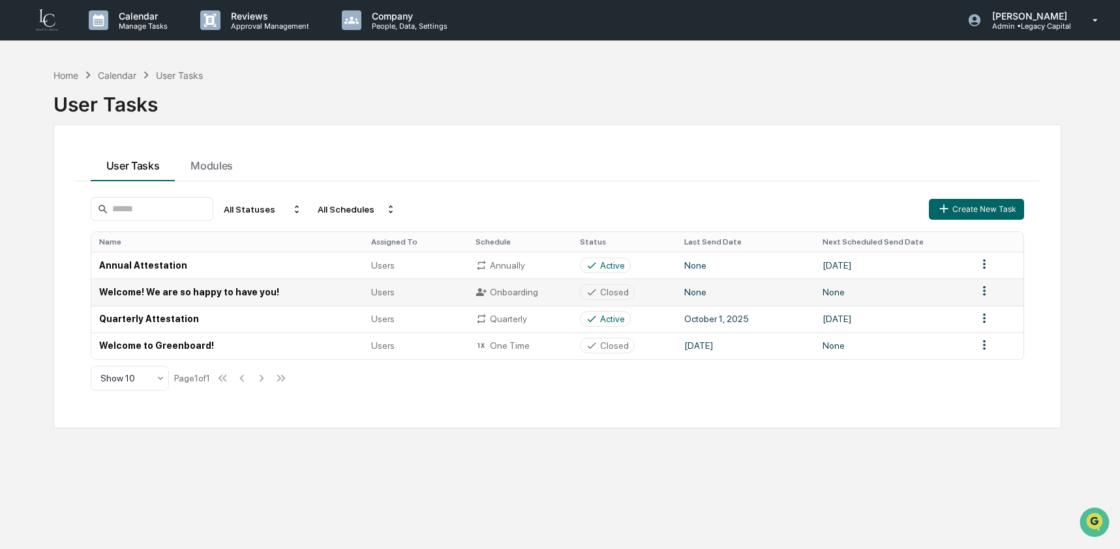
click at [153, 292] on td "Welcome! We are so happy to have you!" at bounding box center [227, 292] width 273 height 27
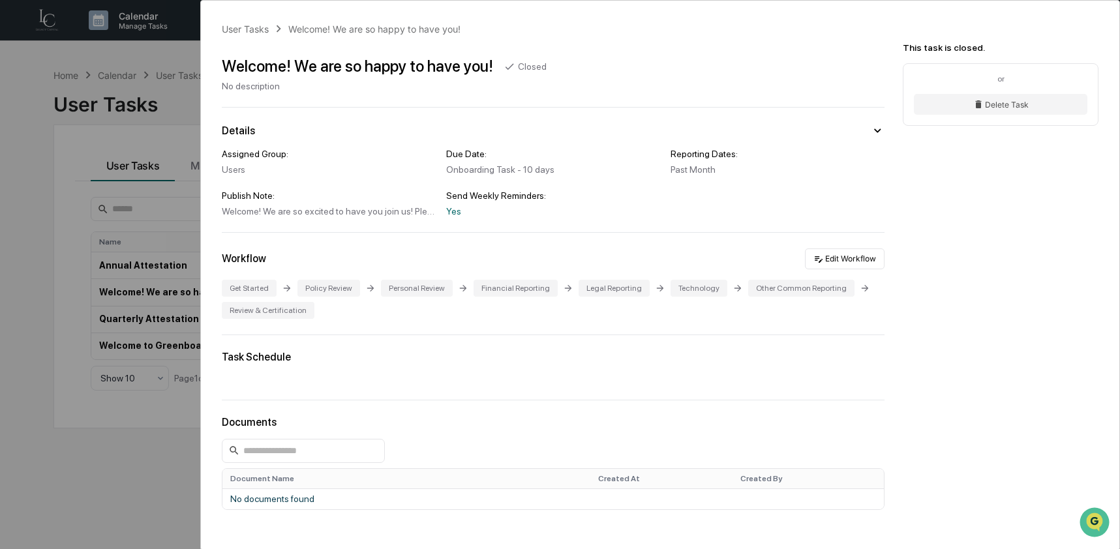
click at [125, 327] on div "User Tasks Welcome! We are so happy to have you! Welcome! We are so happy to ha…" at bounding box center [560, 274] width 1120 height 549
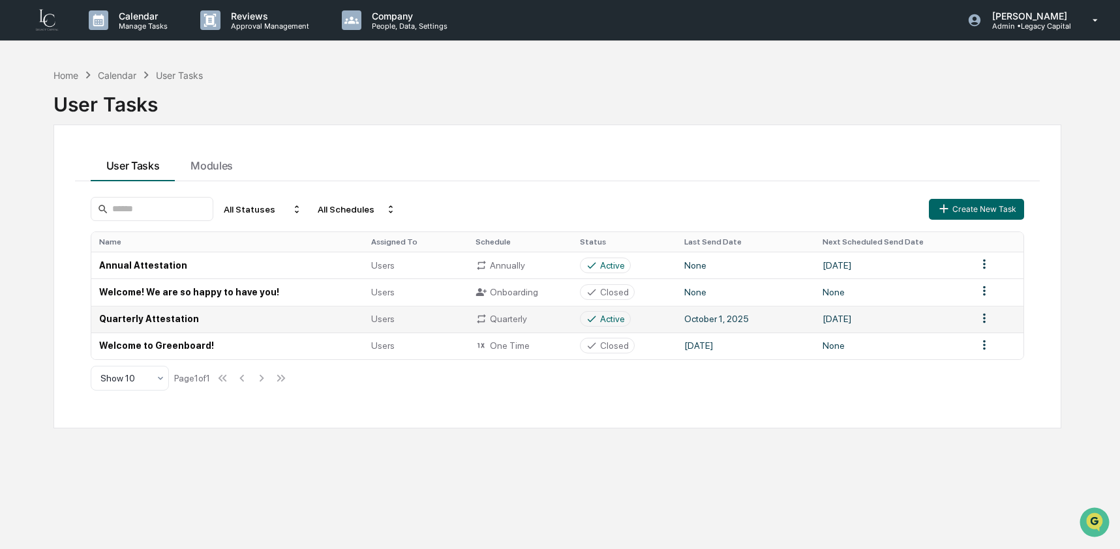
click at [130, 322] on td "Quarterly Attestation" at bounding box center [227, 319] width 273 height 27
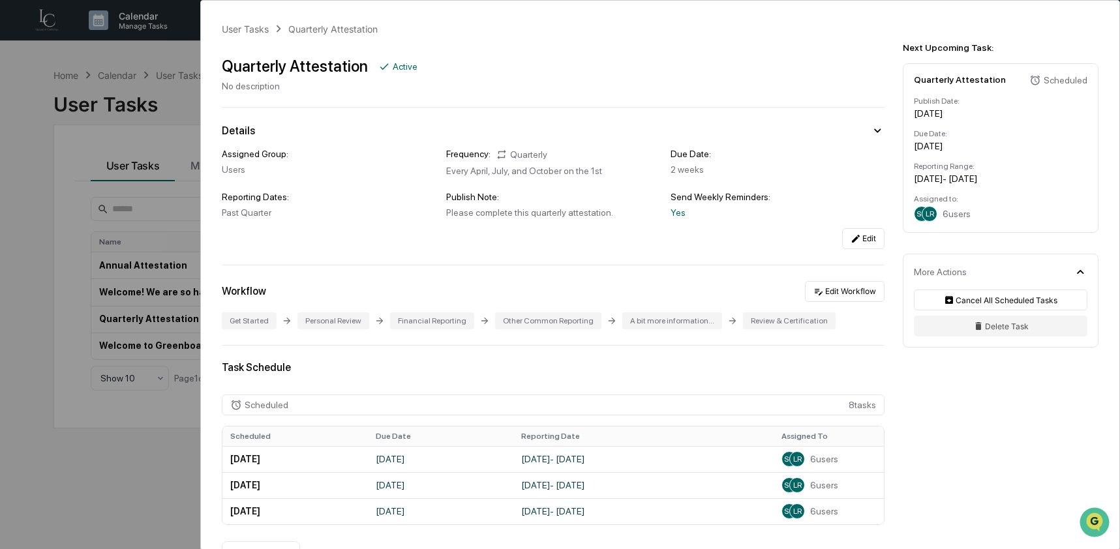
click at [87, 196] on div "User Tasks Quarterly Attestation Quarterly Attestation Active No description De…" at bounding box center [560, 274] width 1120 height 549
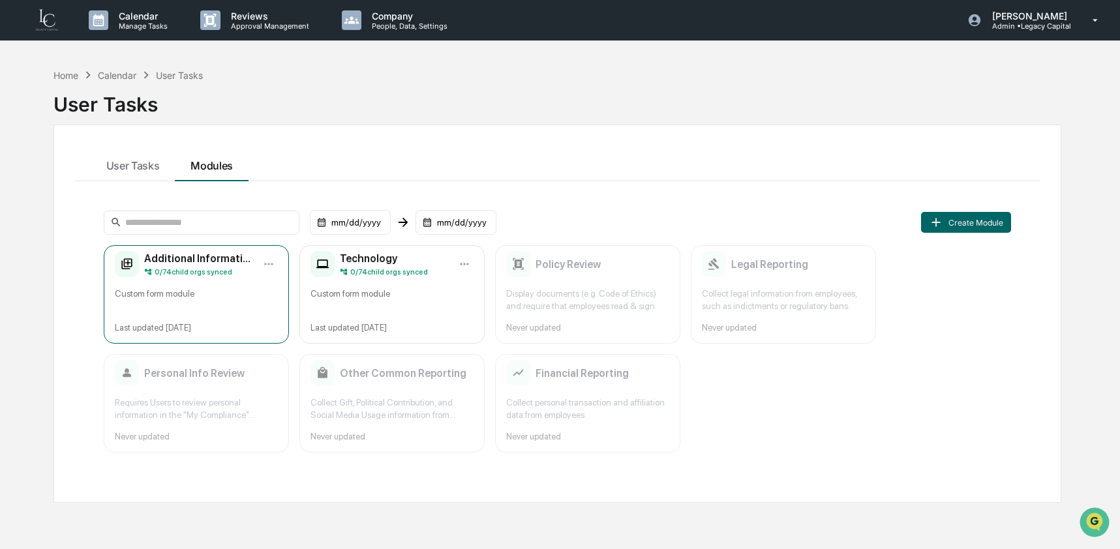
click at [241, 291] on div "Custom form module" at bounding box center [196, 300] width 163 height 25
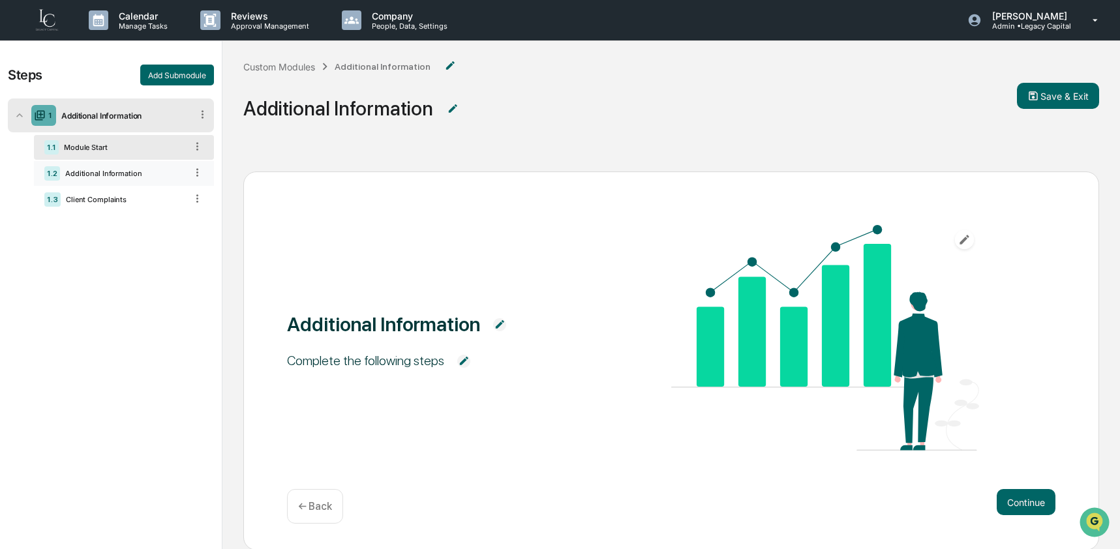
click at [117, 177] on div "Additional Information" at bounding box center [123, 173] width 126 height 9
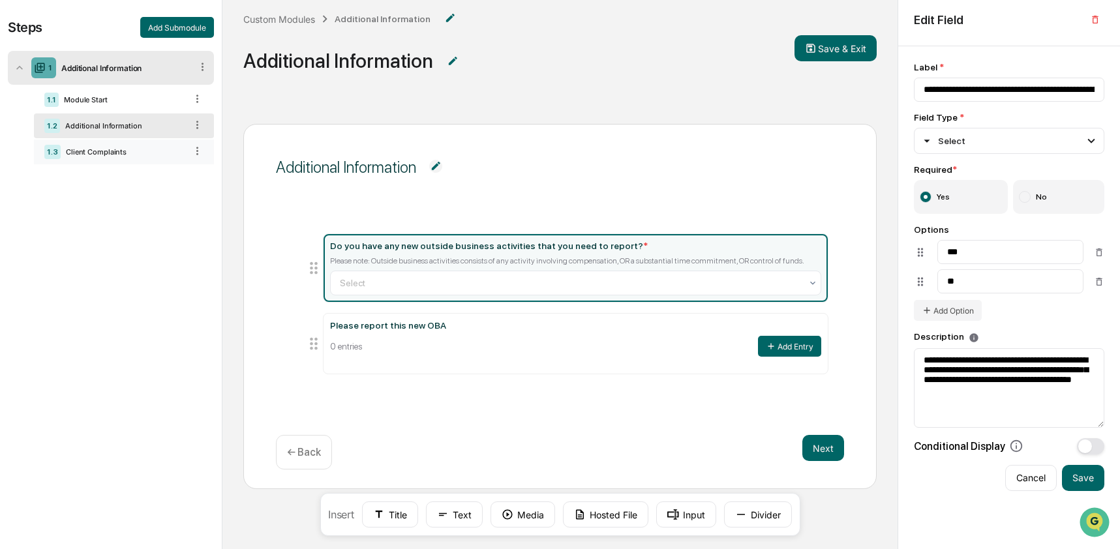
scroll to position [44, 0]
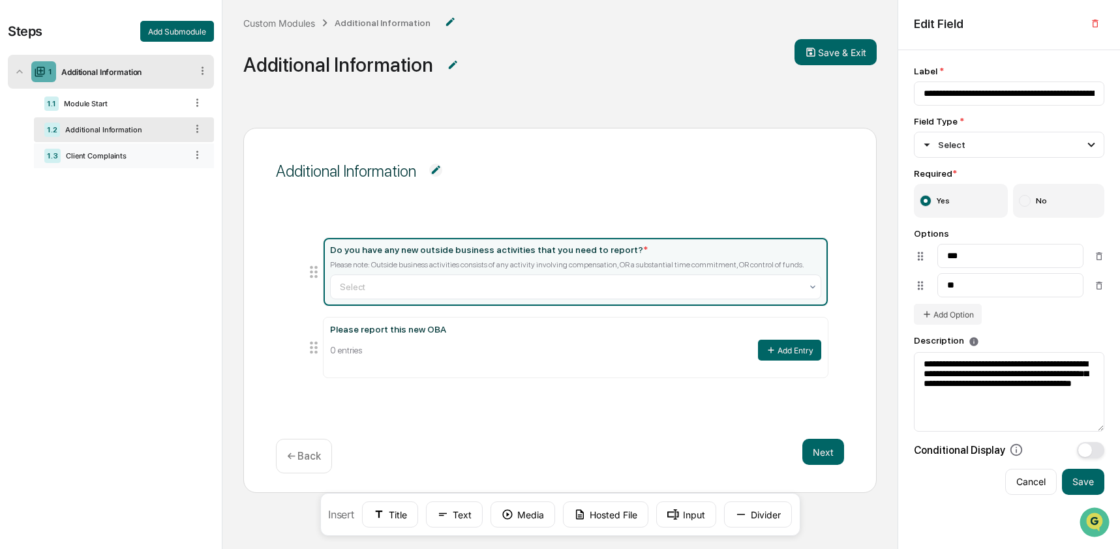
click at [118, 155] on div "Client Complaints" at bounding box center [123, 155] width 125 height 9
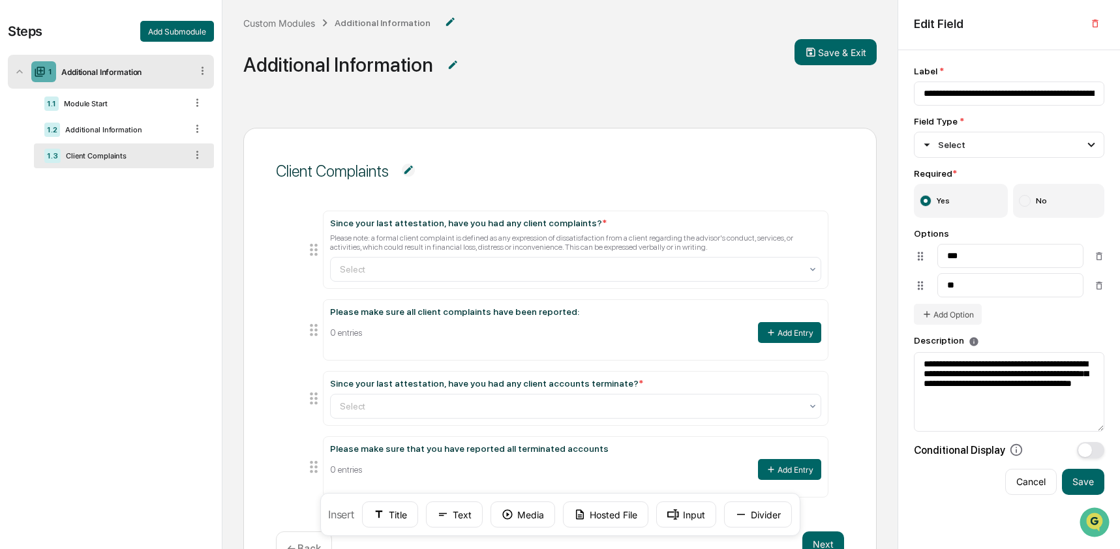
scroll to position [0, 0]
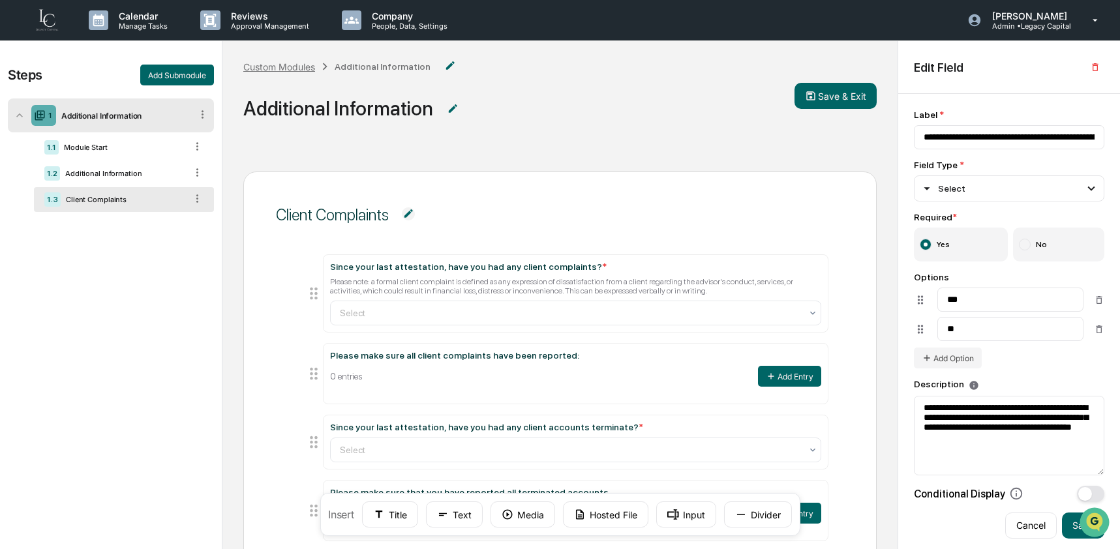
click at [292, 68] on div "Custom Modules" at bounding box center [279, 66] width 72 height 11
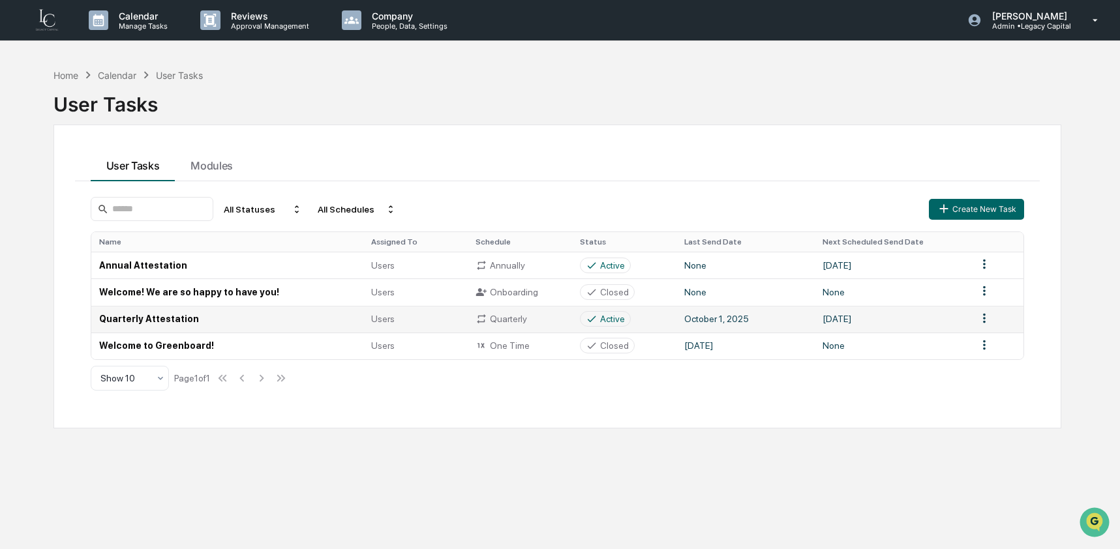
click at [173, 322] on td "Quarterly Attestation" at bounding box center [227, 319] width 273 height 27
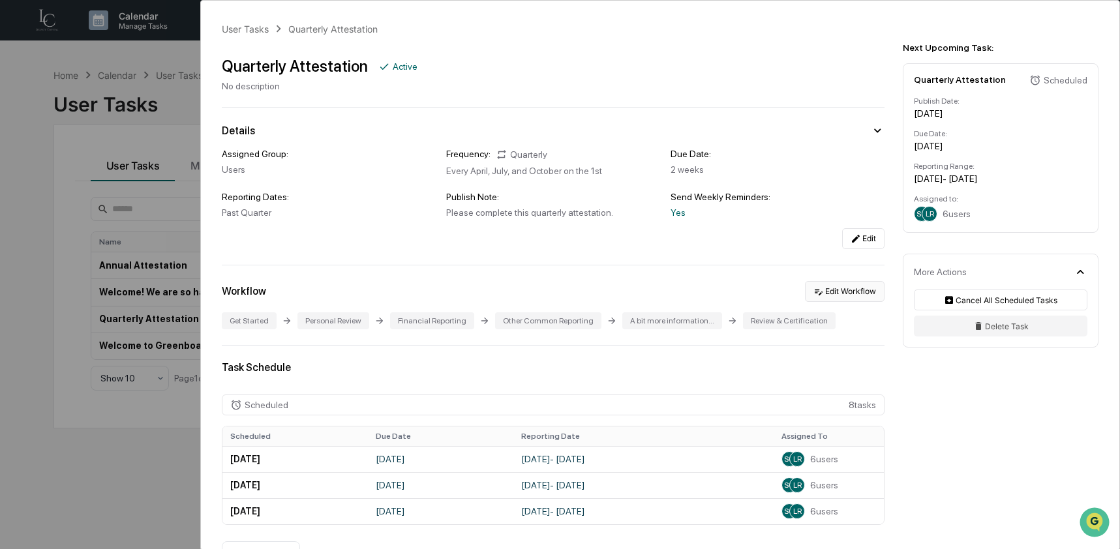
click at [813, 289] on icon at bounding box center [818, 291] width 10 height 10
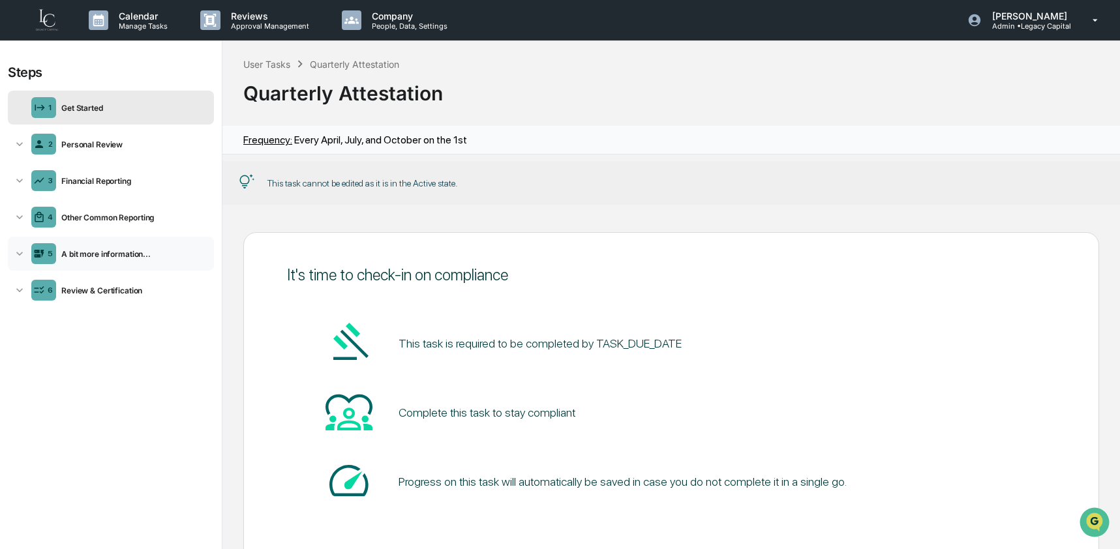
click at [136, 250] on div "A bit more information..." at bounding box center [132, 254] width 153 height 10
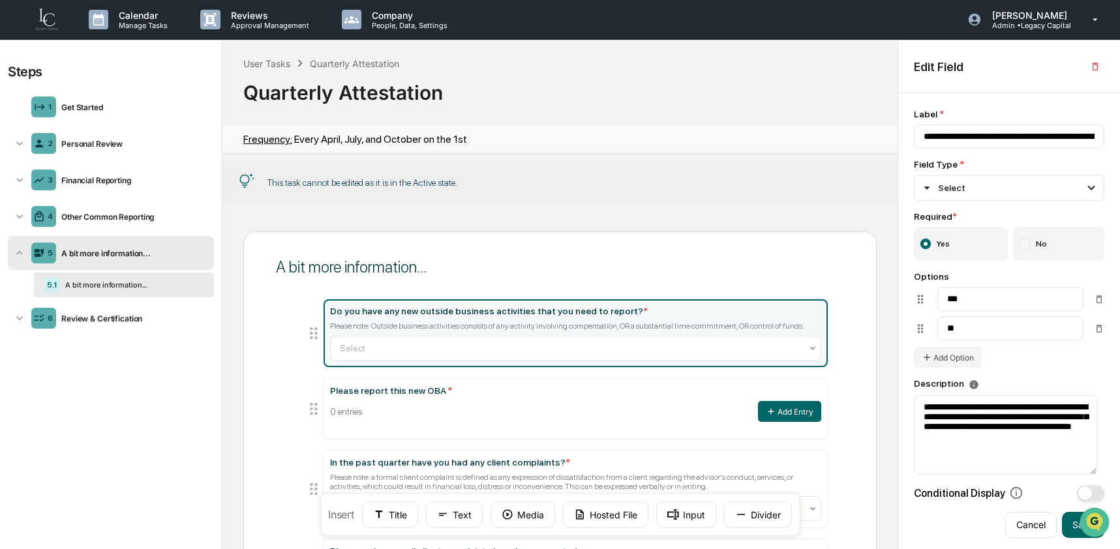
click at [37, 22] on img at bounding box center [46, 19] width 31 height 25
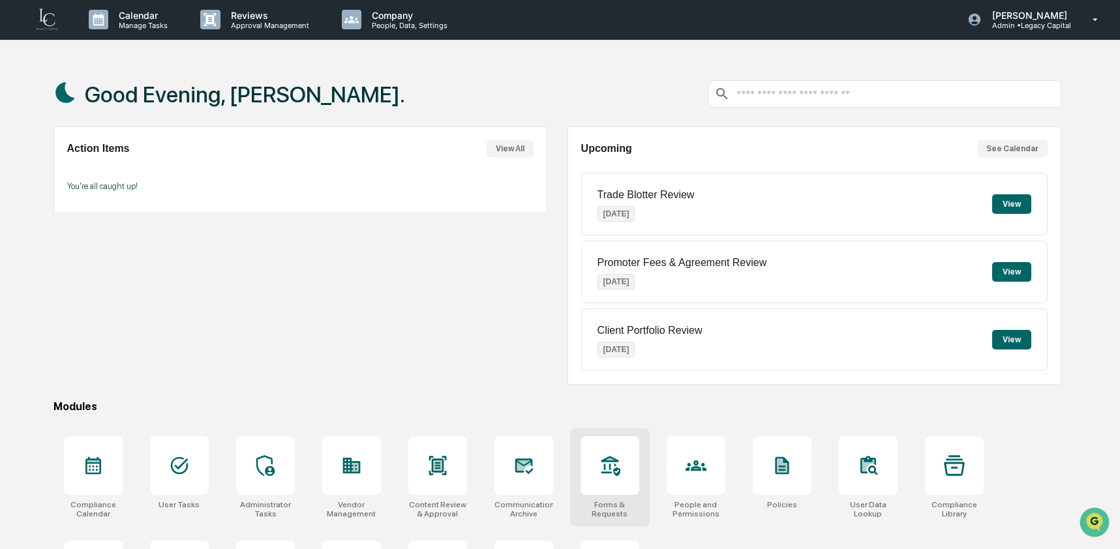
click at [618, 478] on div at bounding box center [610, 465] width 59 height 59
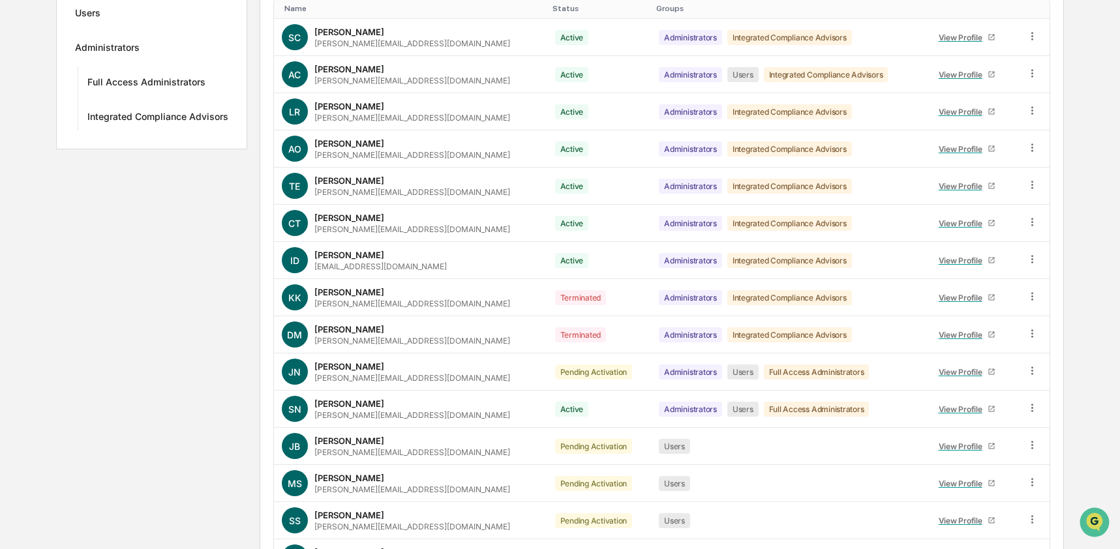
scroll to position [47, 0]
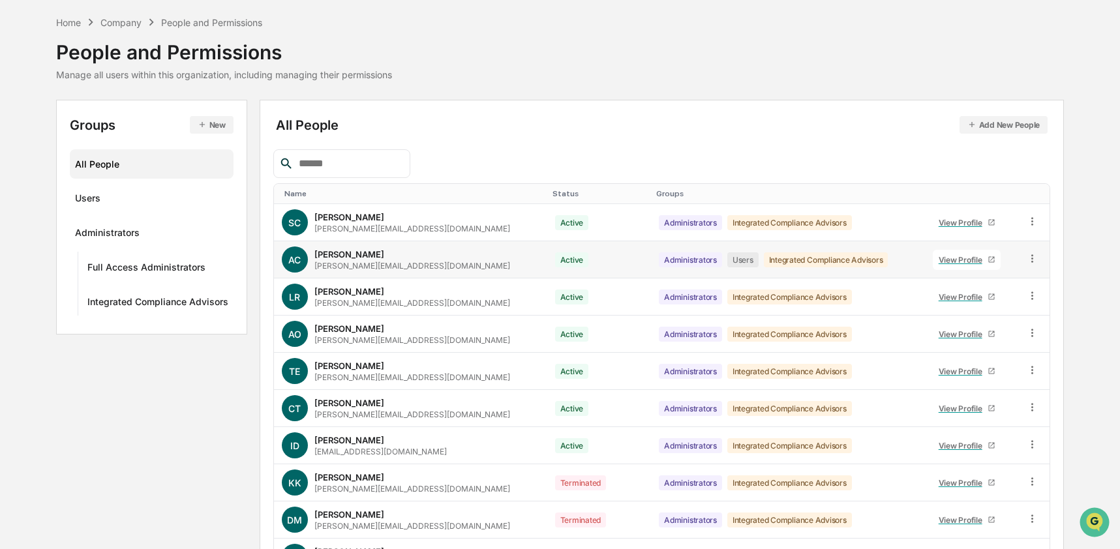
click at [1029, 252] on td at bounding box center [1033, 259] width 31 height 37
click at [1029, 255] on icon at bounding box center [1032, 258] width 12 height 12
click at [972, 280] on div "Groups & Permissions" at bounding box center [972, 280] width 112 height 16
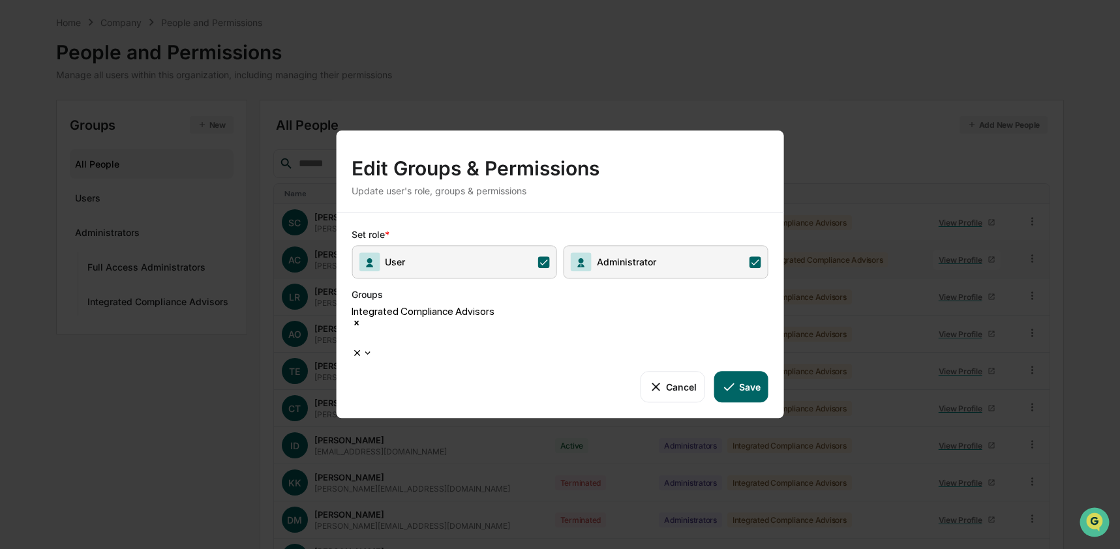
click at [526, 279] on span "User" at bounding box center [454, 261] width 205 height 33
click at [753, 374] on button "Save" at bounding box center [741, 386] width 54 height 31
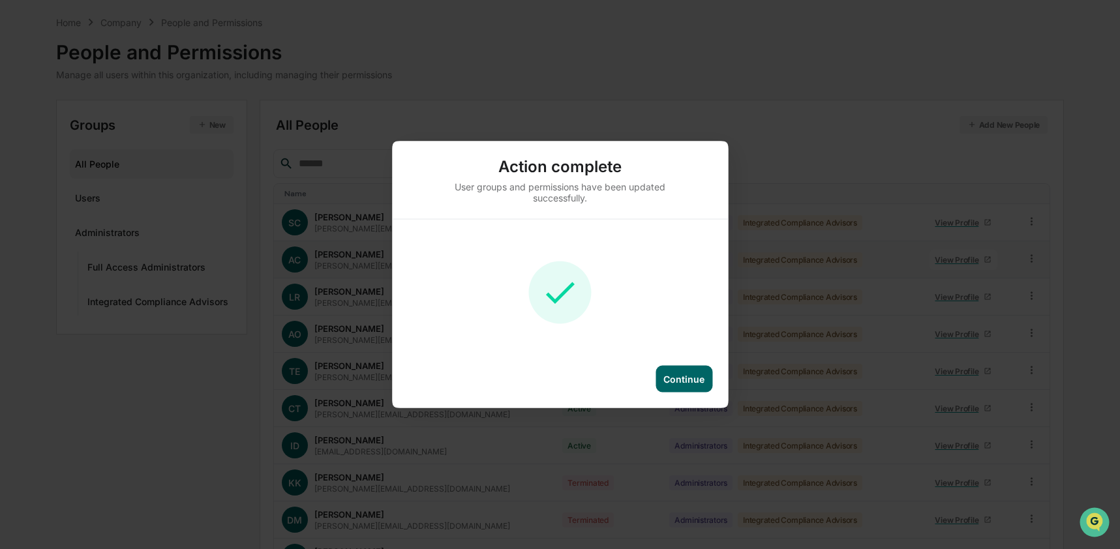
click at [694, 383] on div "Continue" at bounding box center [683, 379] width 41 height 11
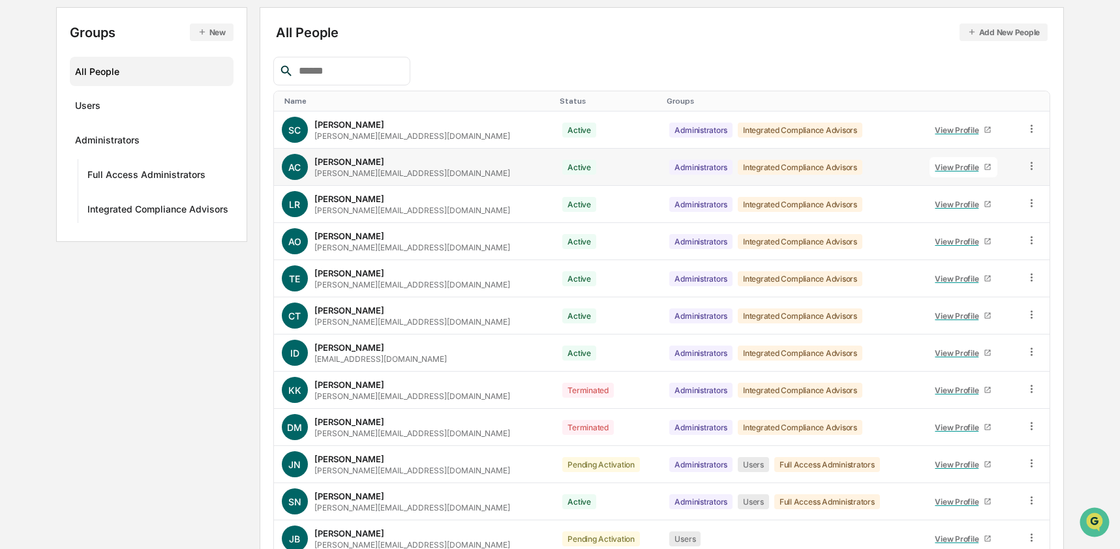
scroll to position [197, 0]
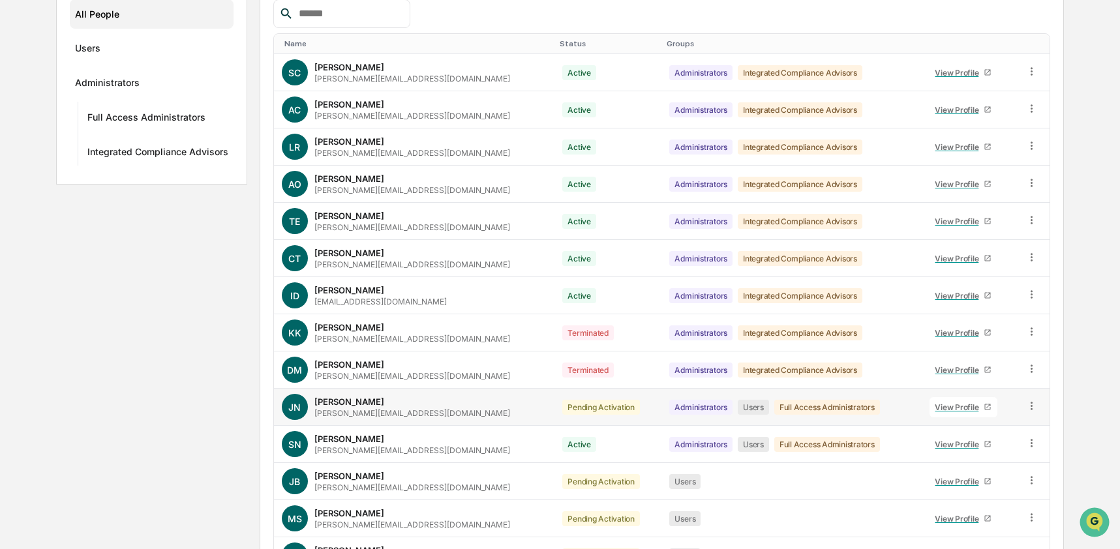
click at [1031, 406] on icon at bounding box center [1032, 406] width 2 height 8
click at [977, 446] on div "Change Status" at bounding box center [971, 454] width 112 height 16
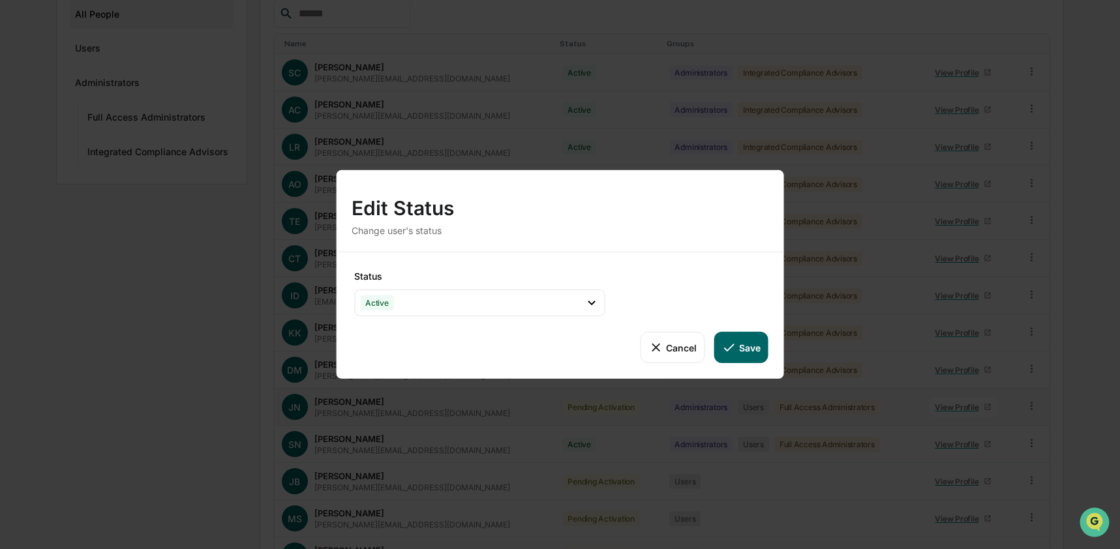
click at [750, 355] on button "Save" at bounding box center [741, 347] width 54 height 31
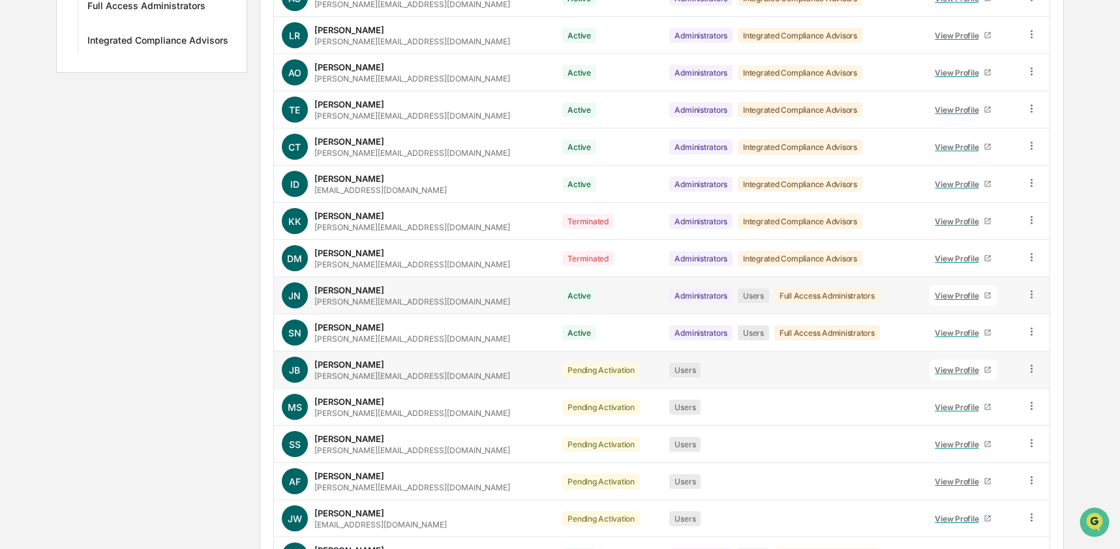
scroll to position [335, 0]
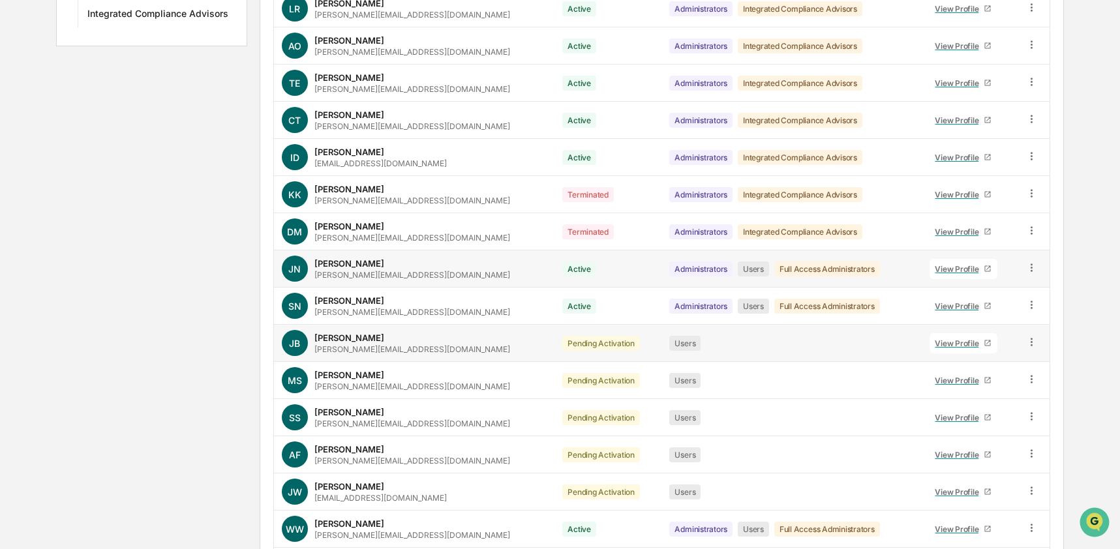
click at [1035, 344] on icon at bounding box center [1031, 342] width 12 height 12
click at [980, 387] on div "Change Status" at bounding box center [971, 390] width 112 height 16
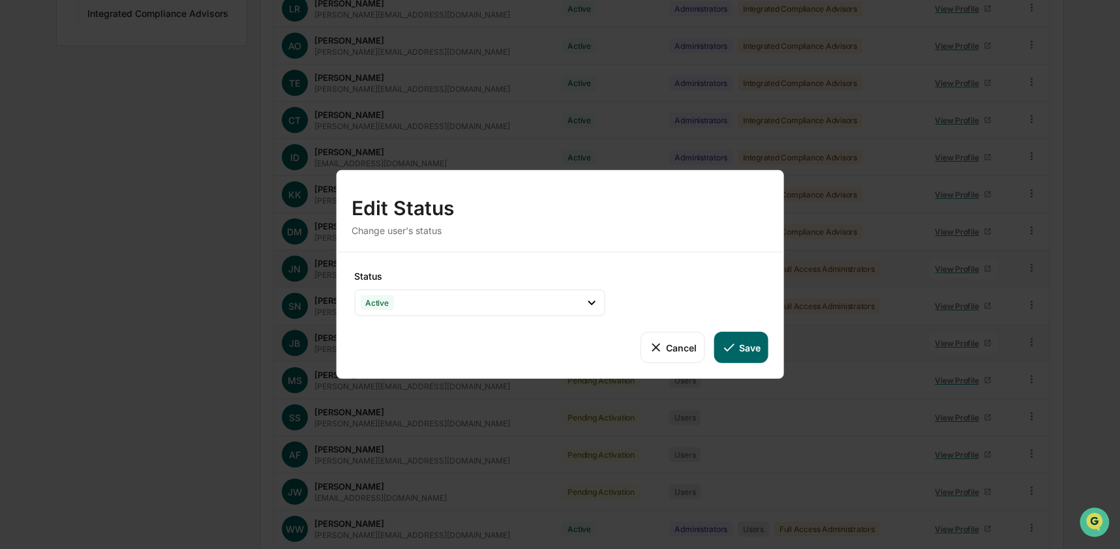
click at [748, 347] on button "Save" at bounding box center [741, 347] width 54 height 31
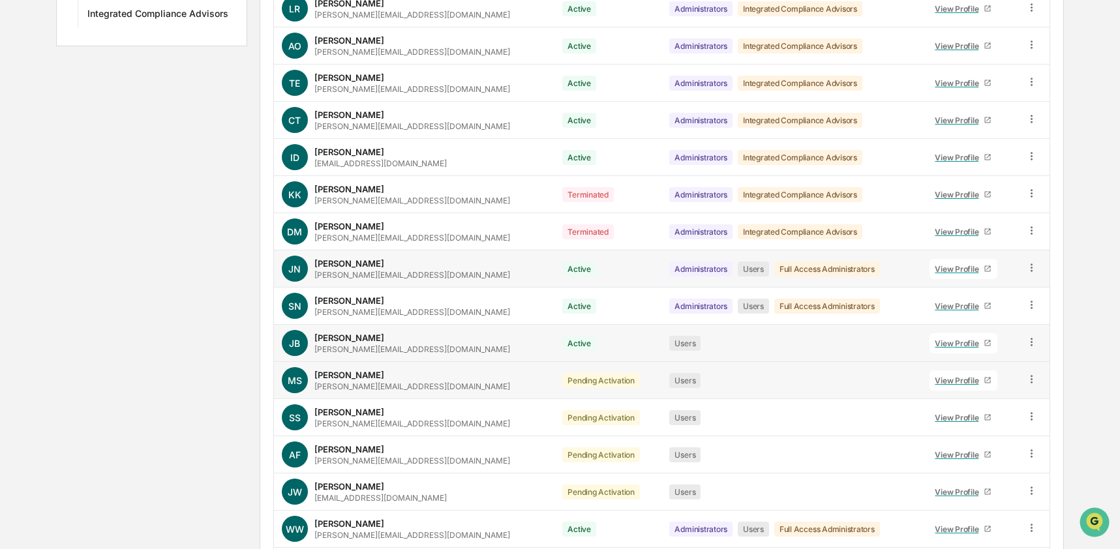
click at [1025, 377] on icon at bounding box center [1031, 379] width 12 height 12
click at [945, 422] on div "Change Status" at bounding box center [971, 427] width 112 height 16
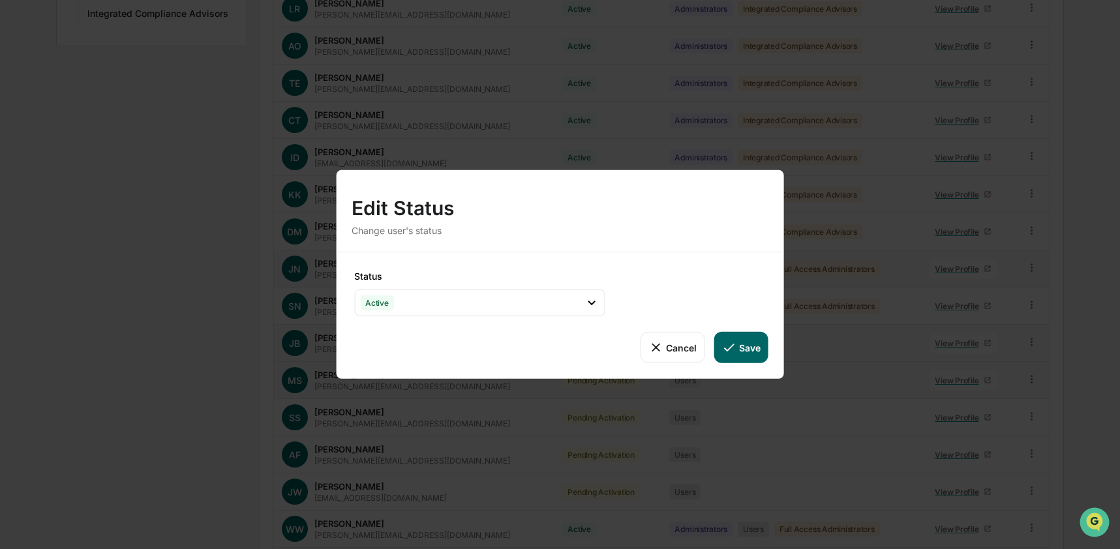
click at [729, 349] on icon at bounding box center [729, 348] width 14 height 14
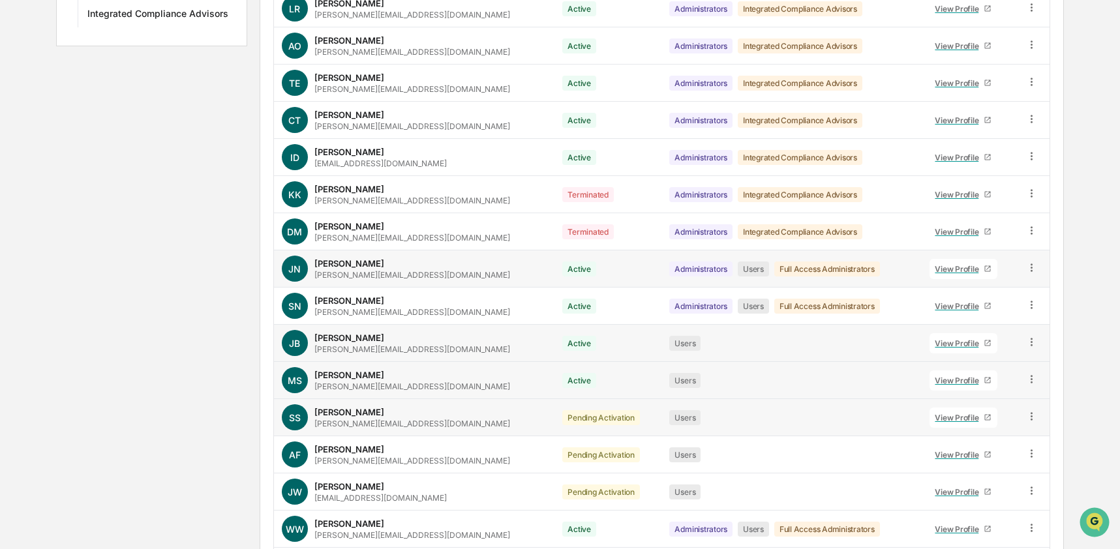
click at [1029, 421] on icon at bounding box center [1031, 416] width 12 height 12
click at [918, 459] on icon at bounding box center [922, 464] width 14 height 14
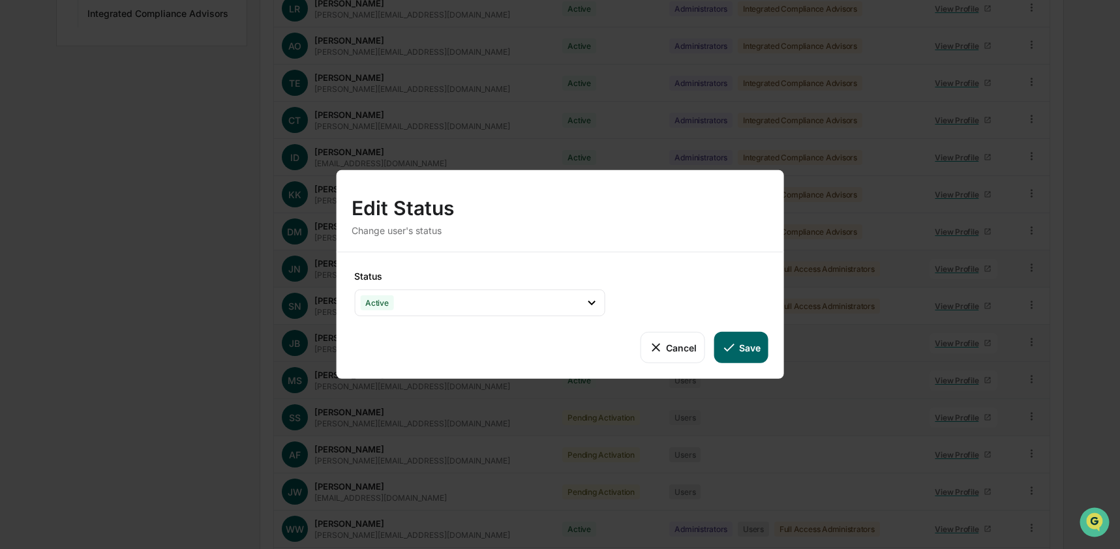
click at [748, 352] on button "Save" at bounding box center [741, 347] width 54 height 31
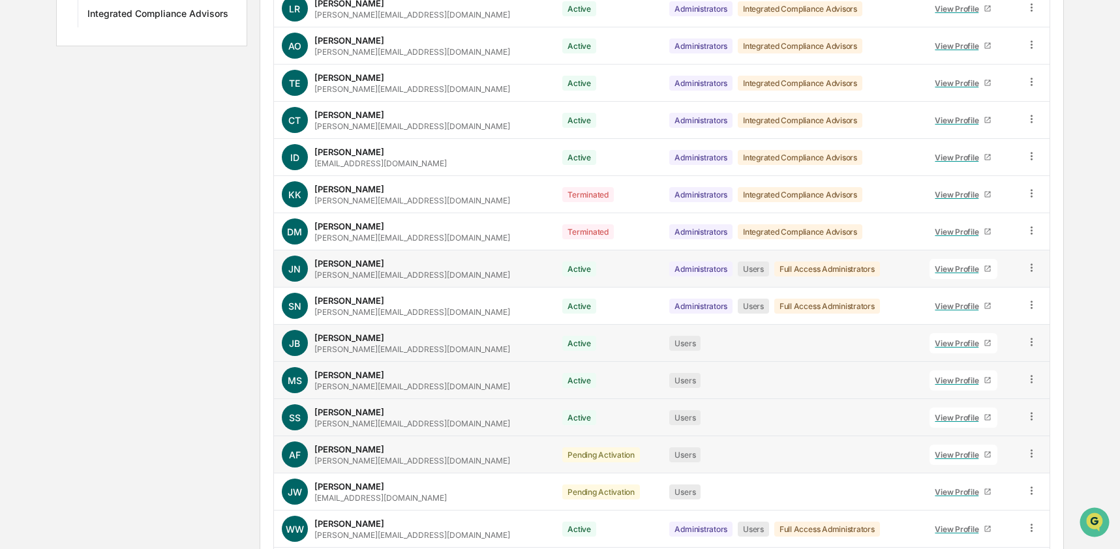
click at [1025, 451] on icon at bounding box center [1031, 453] width 12 height 12
click at [954, 495] on div "Change Status" at bounding box center [971, 501] width 112 height 16
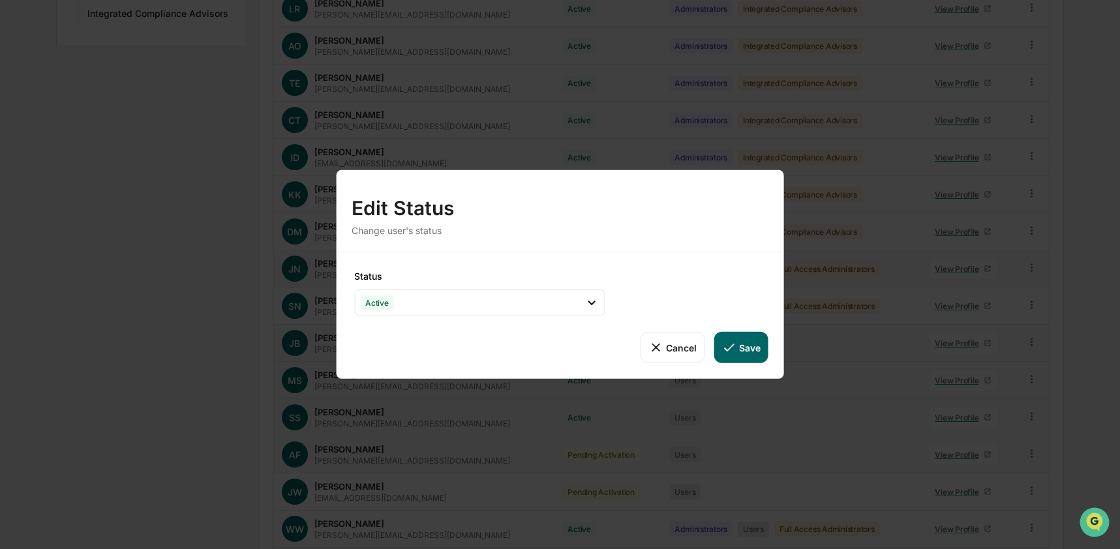
click at [724, 352] on icon at bounding box center [729, 348] width 14 height 14
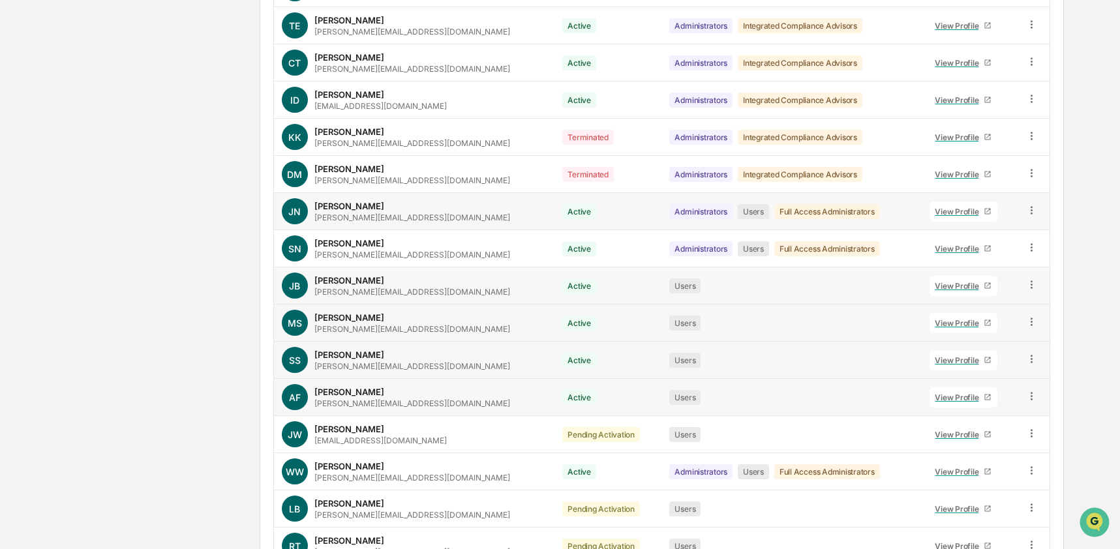
scroll to position [424, 0]
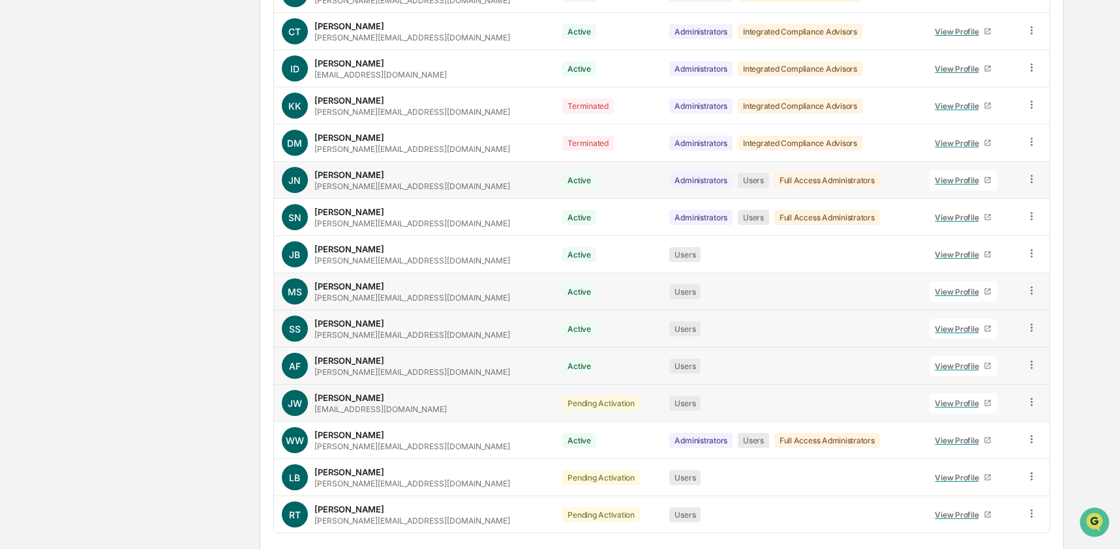
click at [1027, 403] on icon at bounding box center [1031, 402] width 12 height 12
click at [936, 452] on div "Change Status" at bounding box center [971, 450] width 112 height 16
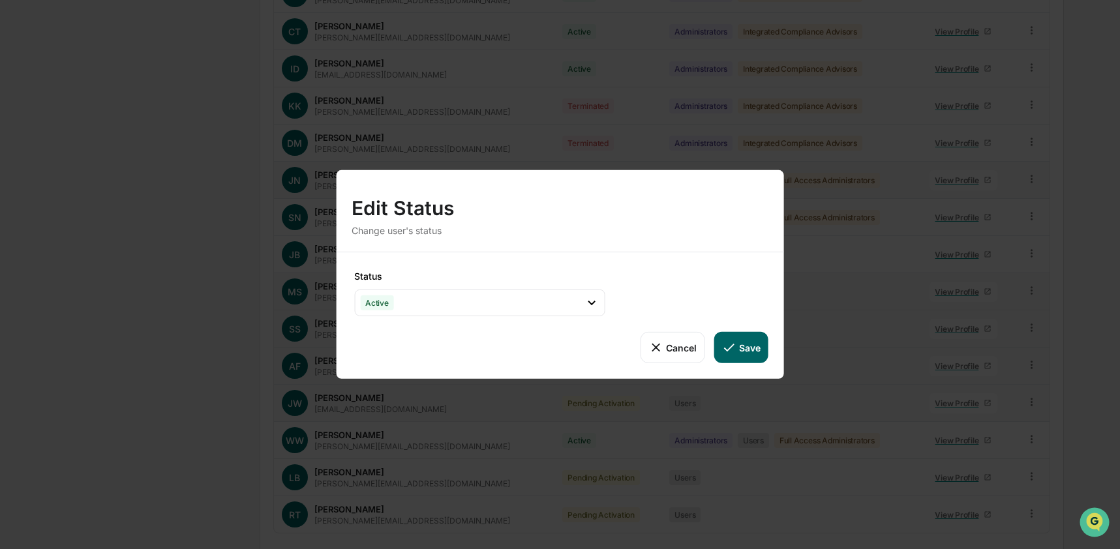
click at [741, 343] on button "Save" at bounding box center [741, 347] width 54 height 31
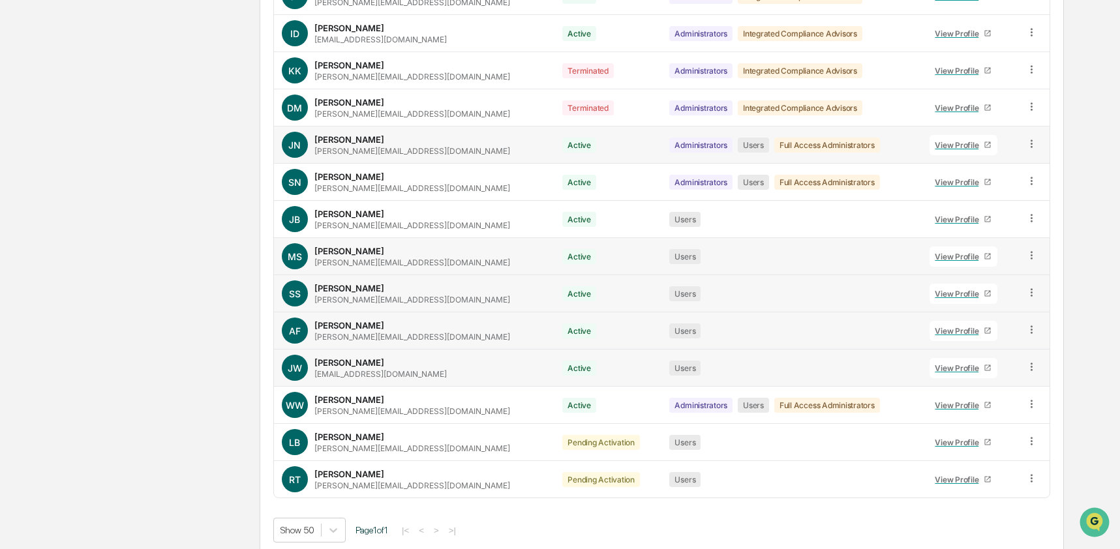
scroll to position [467, 0]
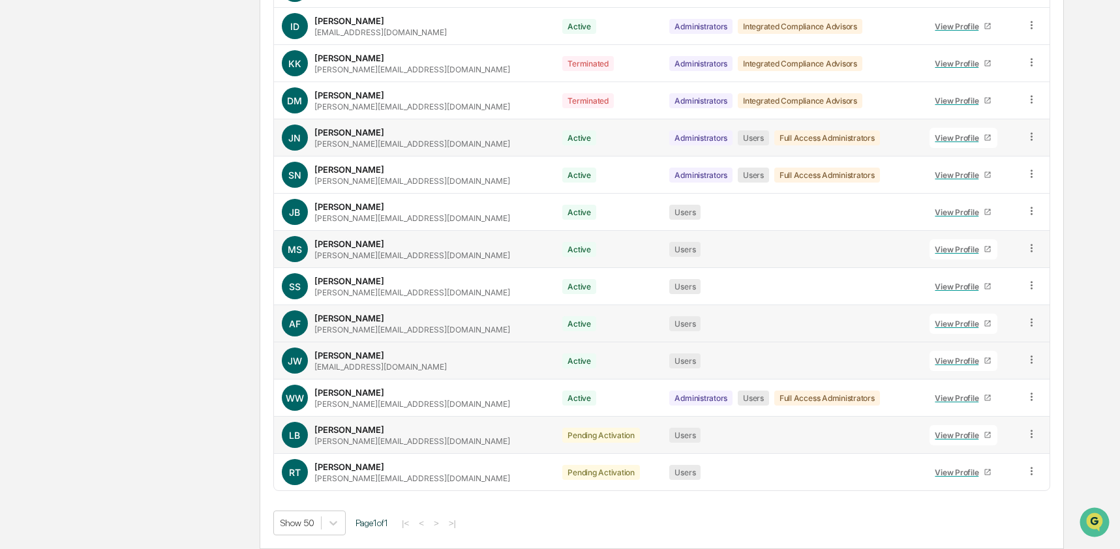
click at [1027, 433] on icon at bounding box center [1031, 434] width 12 height 12
click at [957, 477] on div "Change Status" at bounding box center [971, 482] width 112 height 16
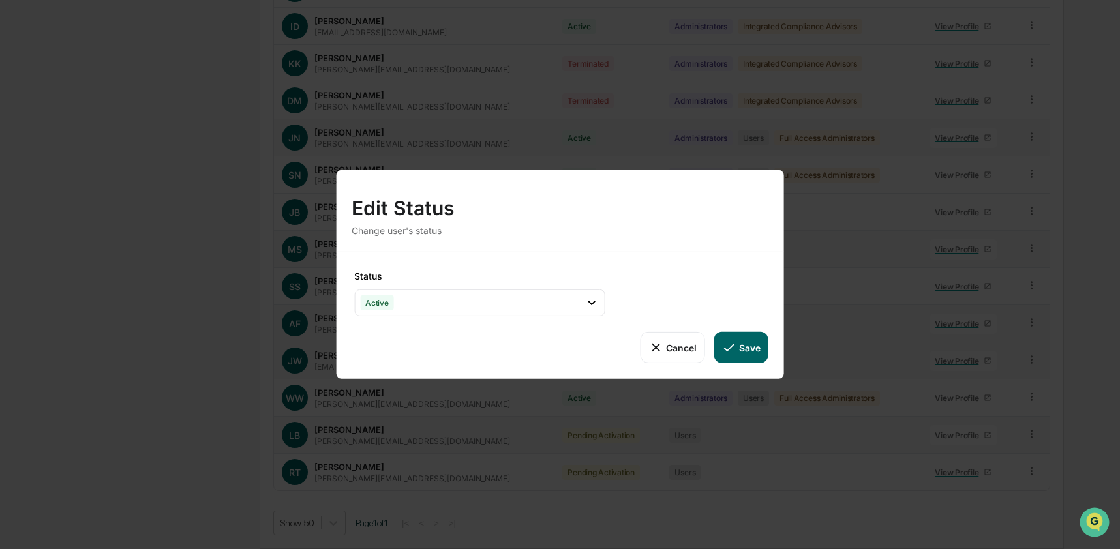
click at [748, 354] on button "Save" at bounding box center [741, 347] width 54 height 31
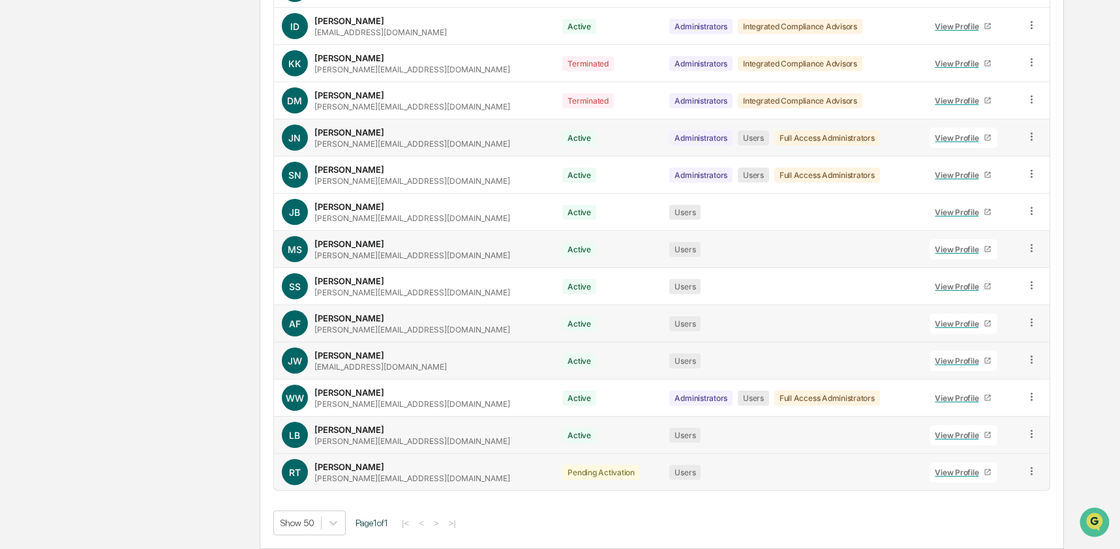
click at [1027, 470] on icon at bounding box center [1031, 471] width 12 height 12
click at [963, 517] on div "Change Status" at bounding box center [971, 518] width 112 height 16
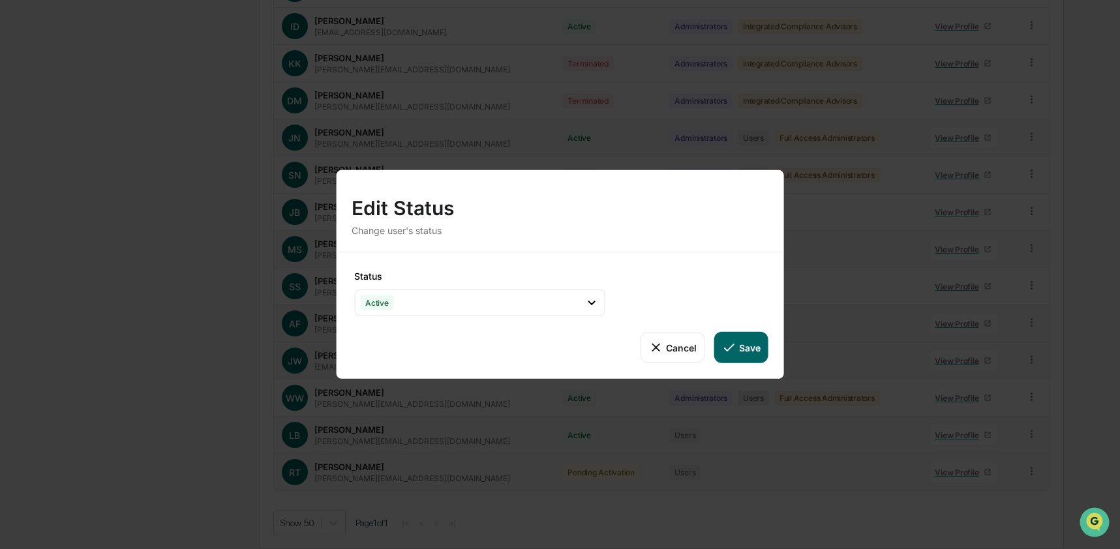
click at [746, 357] on button "Save" at bounding box center [741, 347] width 54 height 31
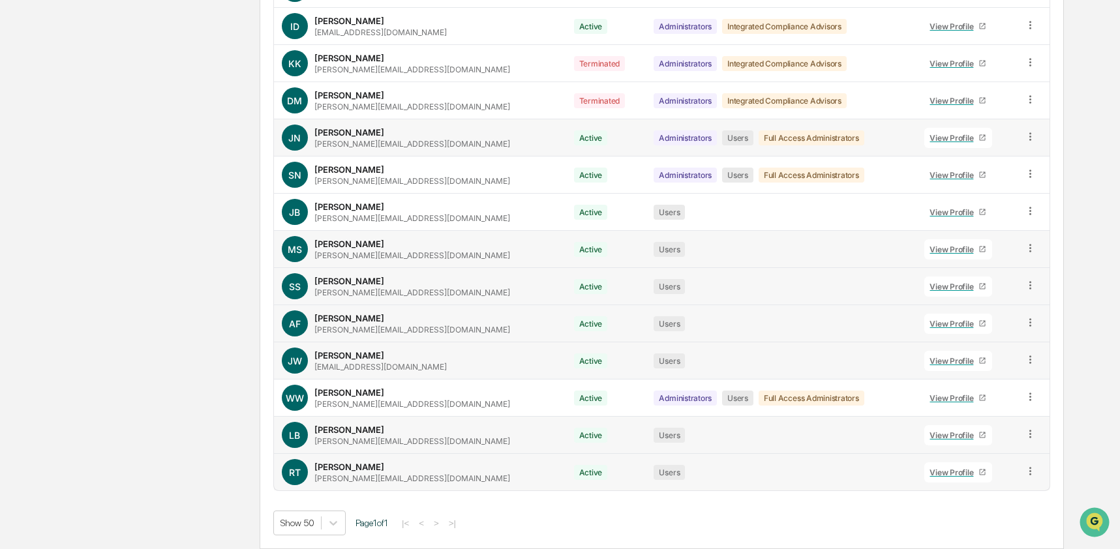
scroll to position [0, 0]
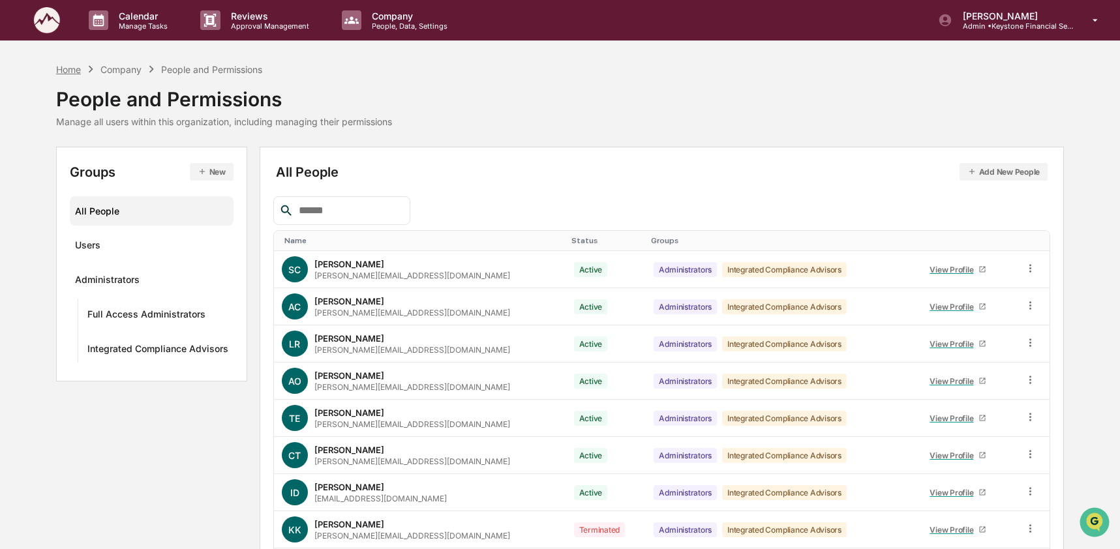
click at [65, 72] on div "Home" at bounding box center [68, 69] width 25 height 11
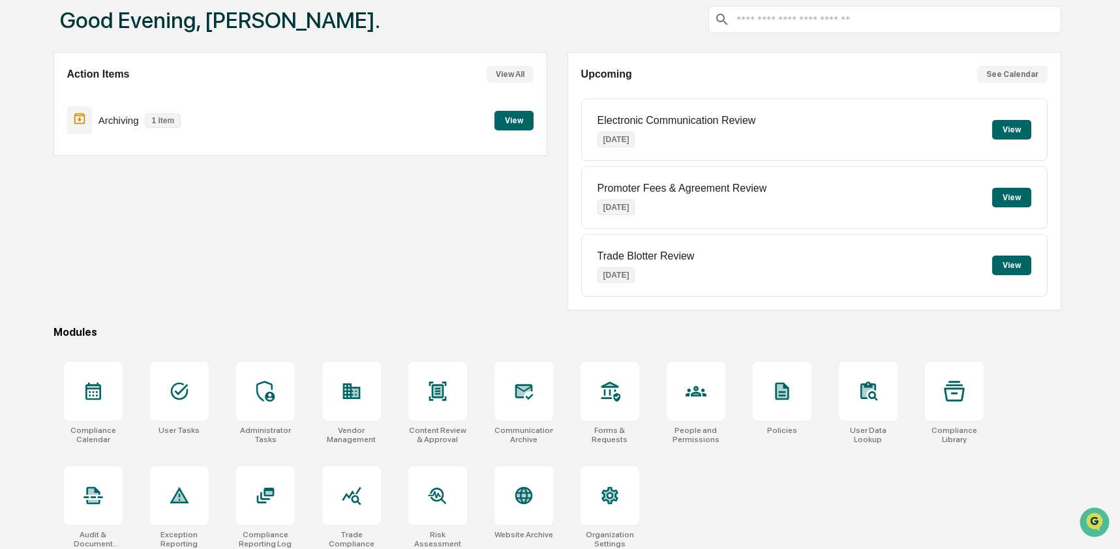
scroll to position [85, 0]
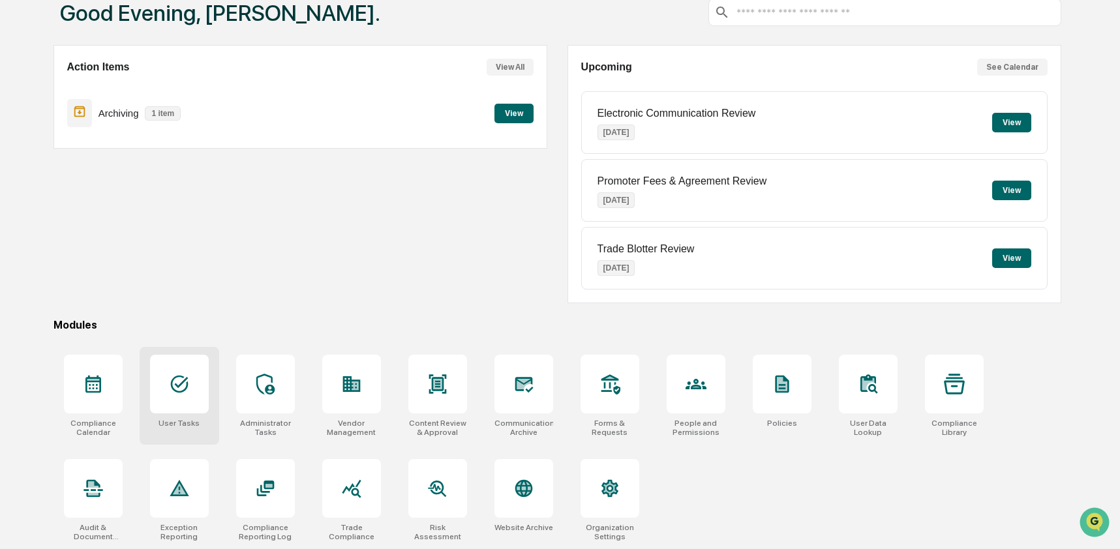
click at [185, 384] on icon at bounding box center [179, 385] width 18 height 18
